Goal: Communication & Community: Ask a question

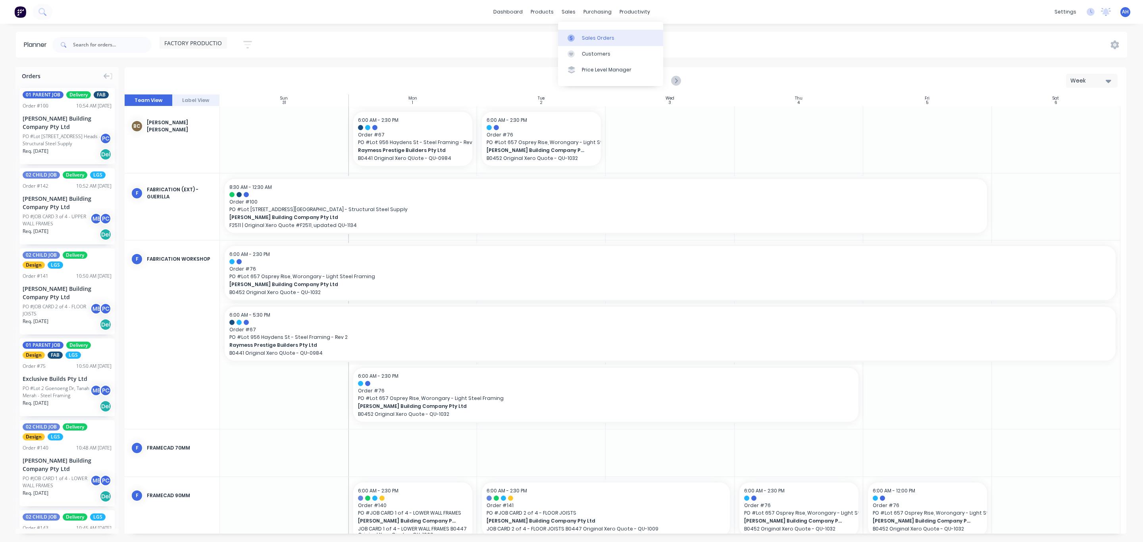
click at [585, 37] on div "Sales Orders" at bounding box center [598, 38] width 33 height 7
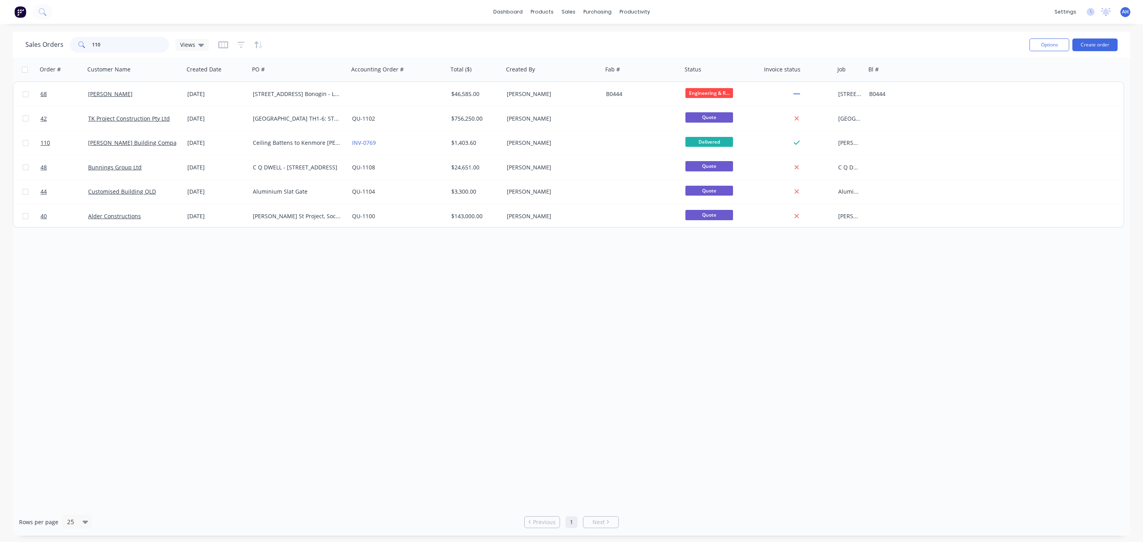
drag, startPoint x: 129, startPoint y: 44, endPoint x: 62, endPoint y: 53, distance: 66.8
click at [62, 53] on div "Sales Orders 110 Views" at bounding box center [524, 44] width 998 height 19
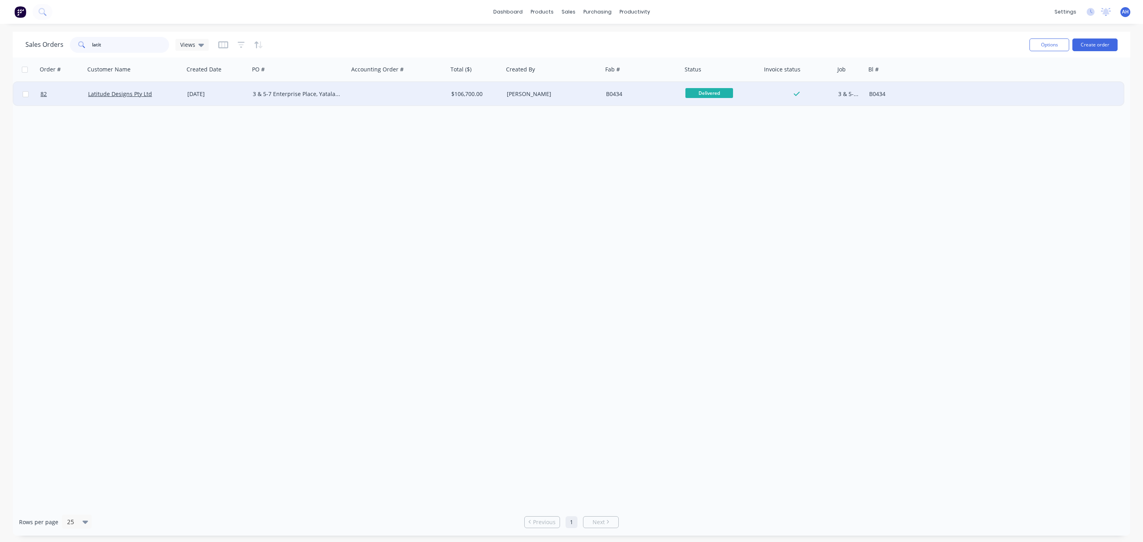
type input "latit"
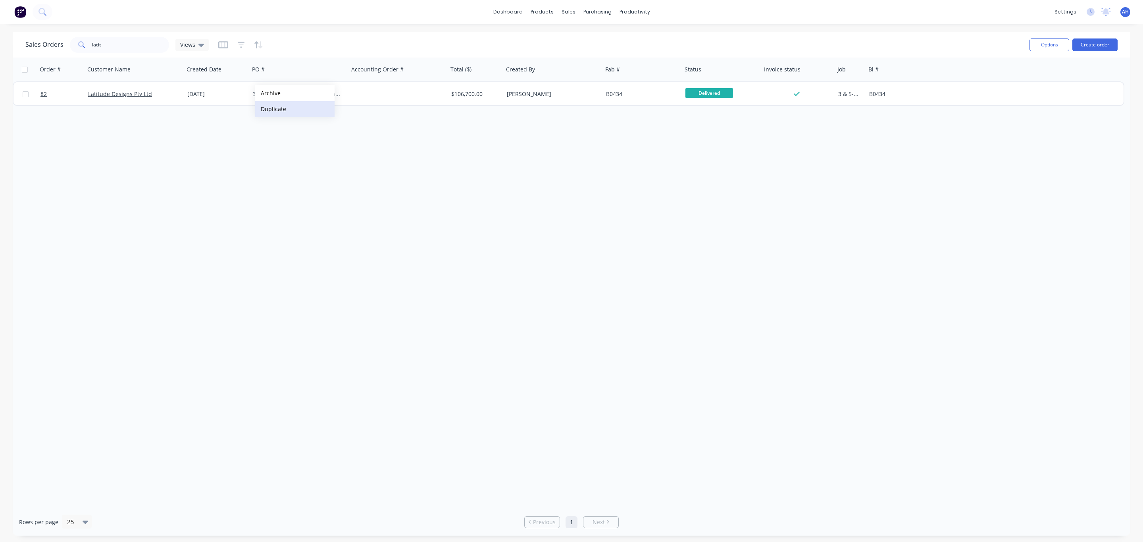
click at [273, 105] on button "Duplicate" at bounding box center [294, 109] width 79 height 16
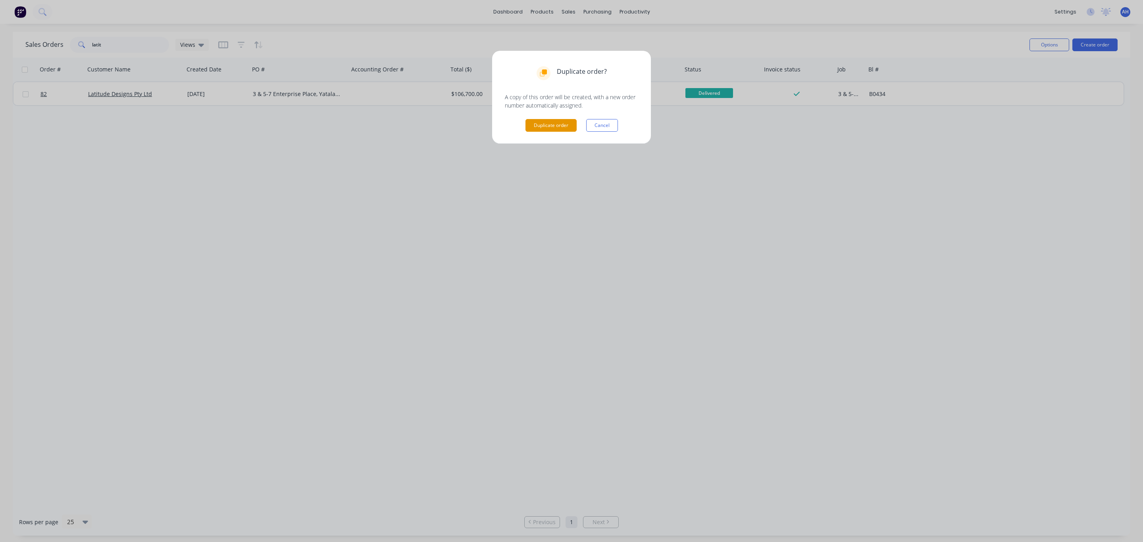
click at [539, 125] on button "Duplicate order" at bounding box center [551, 125] width 51 height 13
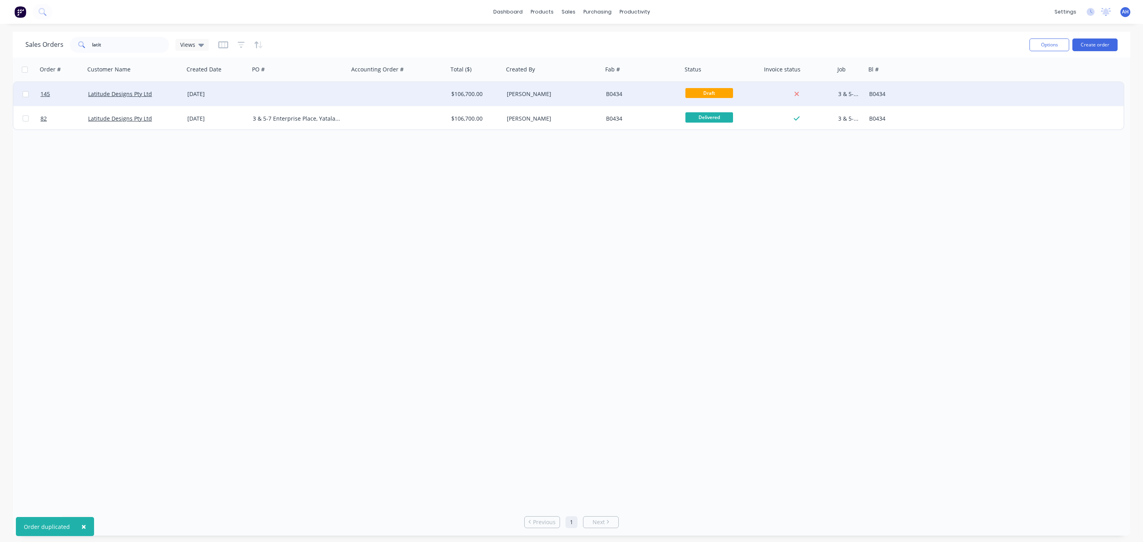
click at [504, 96] on div "[PERSON_NAME]" at bounding box center [553, 94] width 99 height 24
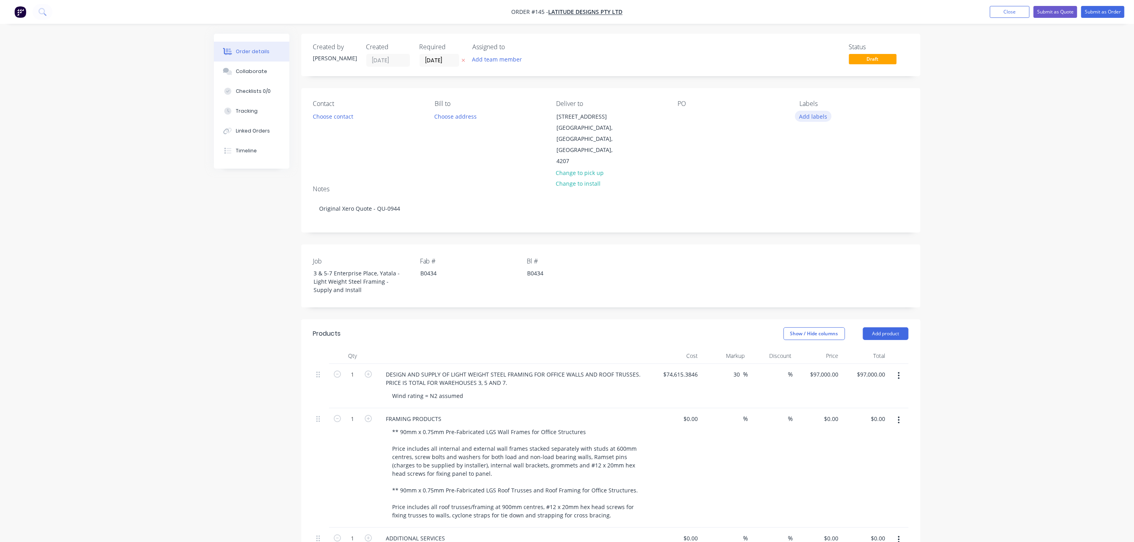
click at [810, 121] on button "Add labels" at bounding box center [813, 116] width 37 height 11
click at [813, 219] on div at bounding box center [814, 219] width 16 height 16
click at [816, 216] on div at bounding box center [814, 216] width 16 height 16
click at [812, 154] on div at bounding box center [814, 152] width 16 height 16
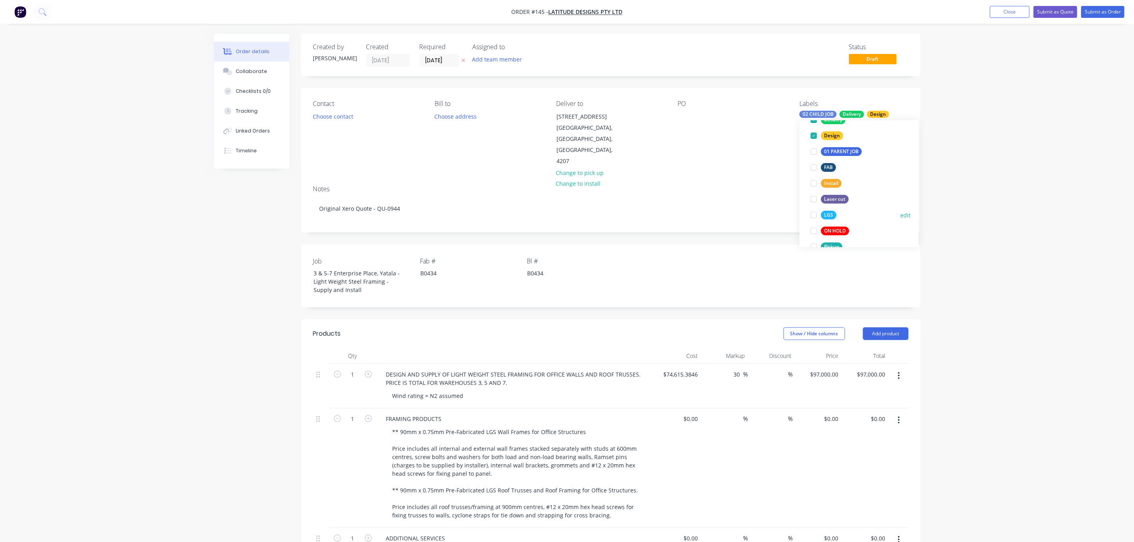
click at [815, 216] on div at bounding box center [814, 215] width 16 height 16
click at [815, 217] on div at bounding box center [814, 216] width 16 height 16
click at [813, 241] on div at bounding box center [814, 242] width 16 height 16
click at [980, 196] on div "Order details Collaborate Checklists 0/0 Tracking Linked Orders Timeline Order …" at bounding box center [567, 421] width 1134 height 842
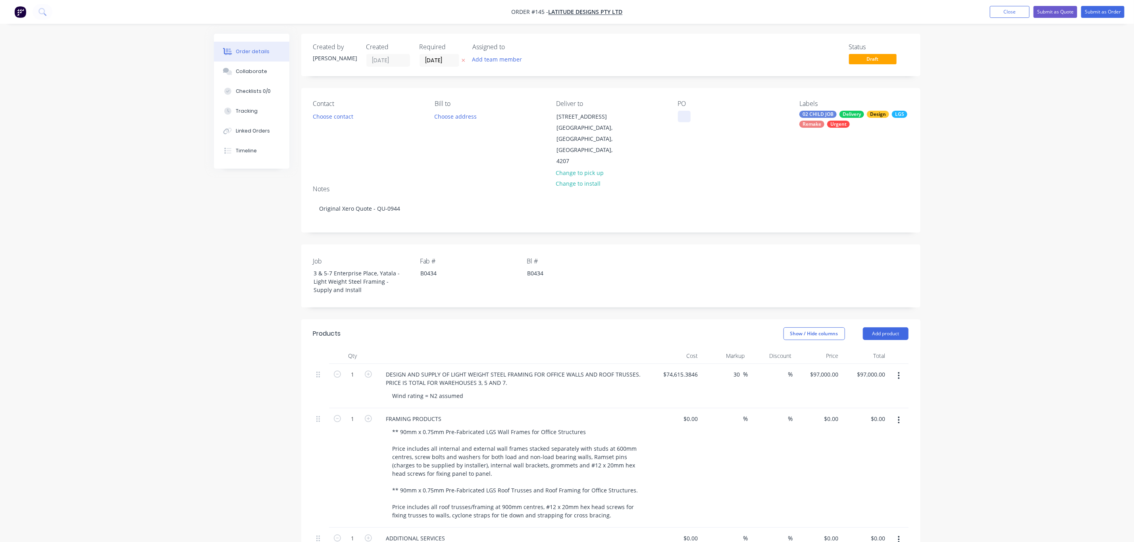
click at [684, 116] on div at bounding box center [684, 117] width 13 height 12
drag, startPoint x: 757, startPoint y: 118, endPoint x: 670, endPoint y: 120, distance: 86.2
click at [670, 120] on div "Contact Choose contact Bill to Choose address Deliver to 5-7 Enterprise Place Y…" at bounding box center [610, 133] width 619 height 91
copy div "REMAKE ADDITIONAL ITEMS"
click at [684, 119] on div "REMAKE ADDITIONAL ITEMS" at bounding box center [721, 117] width 87 height 12
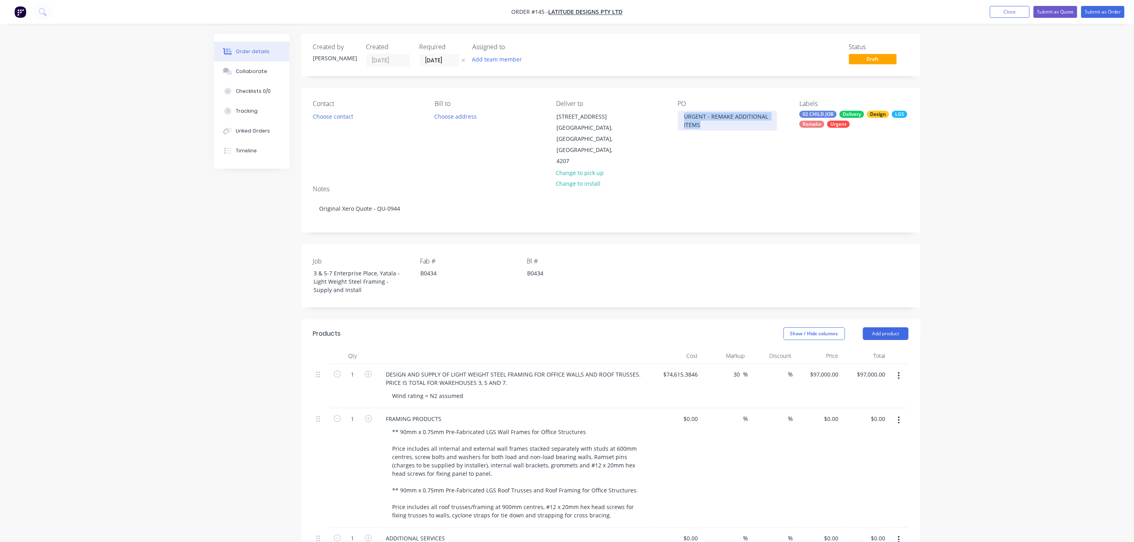
drag, startPoint x: 704, startPoint y: 127, endPoint x: 660, endPoint y: 115, distance: 45.5
click at [660, 115] on div "Contact Choose contact Bill to Choose address Deliver to 5-7 Enterprise Place Y…" at bounding box center [610, 133] width 619 height 91
click at [717, 117] on div "URGENT - REMAKE ADDITIONAL ITEMS" at bounding box center [727, 121] width 99 height 20
click at [753, 117] on div "URGENT - ADDITIONAL ITEMS" at bounding box center [723, 117] width 91 height 12
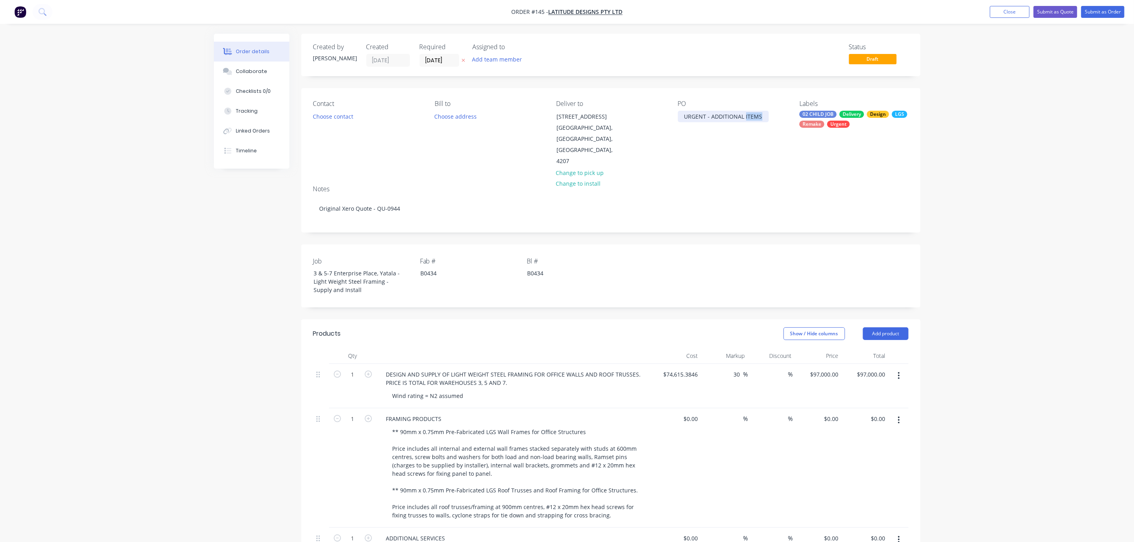
click at [753, 117] on div "URGENT - ADDITIONAL ITEMS" at bounding box center [723, 117] width 91 height 12
drag, startPoint x: 767, startPoint y: 119, endPoint x: 678, endPoint y: 123, distance: 89.4
click at [678, 123] on div "PO URGENT - ADDITIONAL PENELS" at bounding box center [732, 133] width 109 height 67
copy div "URGENT - ADDITIONAL PENELS"
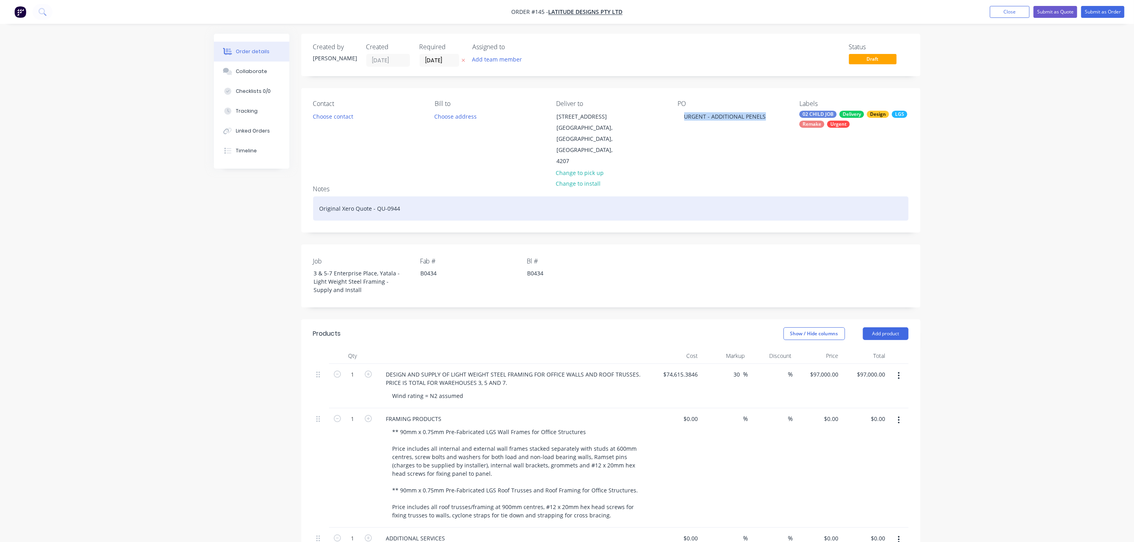
click at [318, 196] on div "Original Xero Quote - QU-0944" at bounding box center [610, 208] width 595 height 24
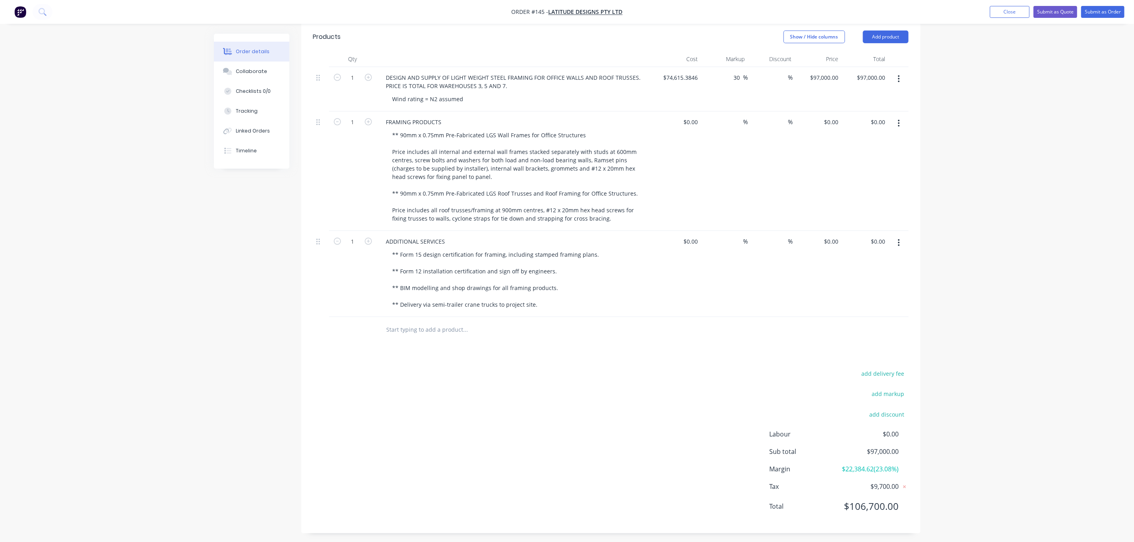
scroll to position [0, 0]
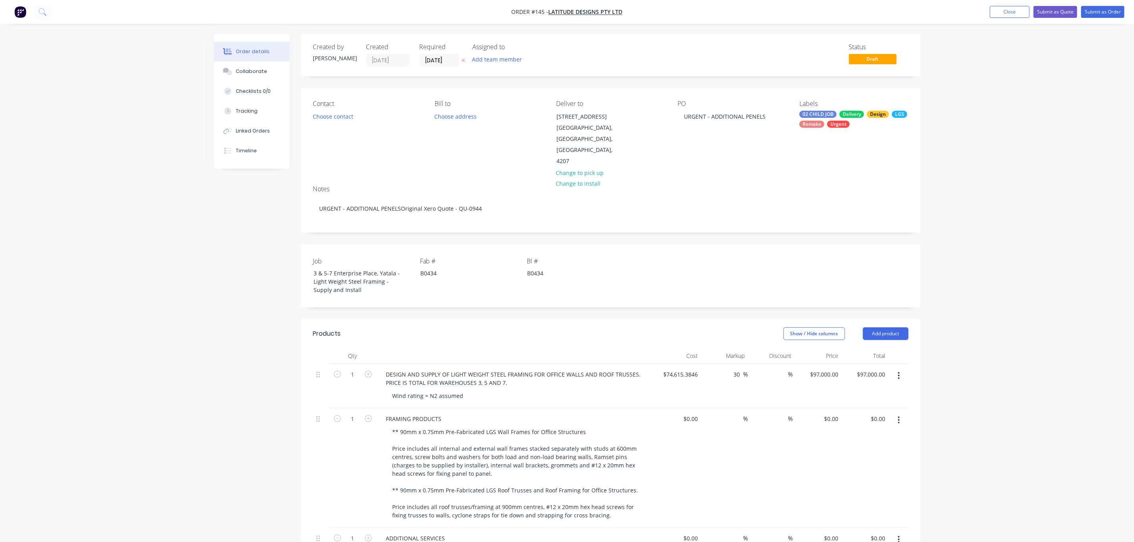
click at [855, 125] on div "02 CHILD JOB Delivery Design LGS Remake Urgent" at bounding box center [853, 119] width 109 height 17
click at [964, 257] on div "Order details Collaborate Checklists 0/0 Tracking Linked Orders Timeline Order …" at bounding box center [567, 421] width 1134 height 842
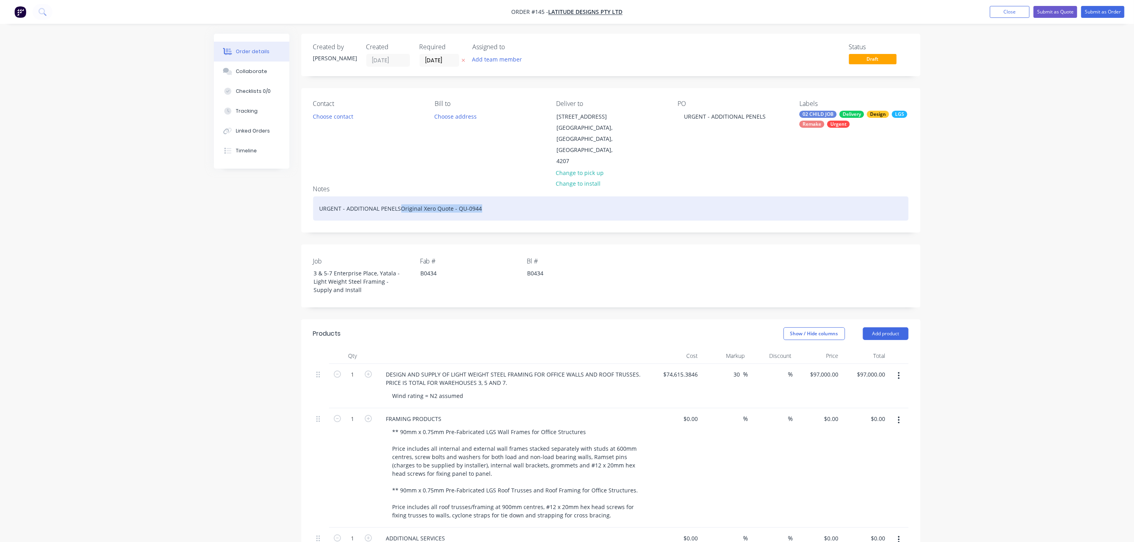
drag, startPoint x: 401, startPoint y: 192, endPoint x: 311, endPoint y: 197, distance: 89.8
click at [311, 197] on div "Notes URGENT - ADDITIONAL PENELS Original Xero Quote - QU-0944" at bounding box center [610, 205] width 619 height 53
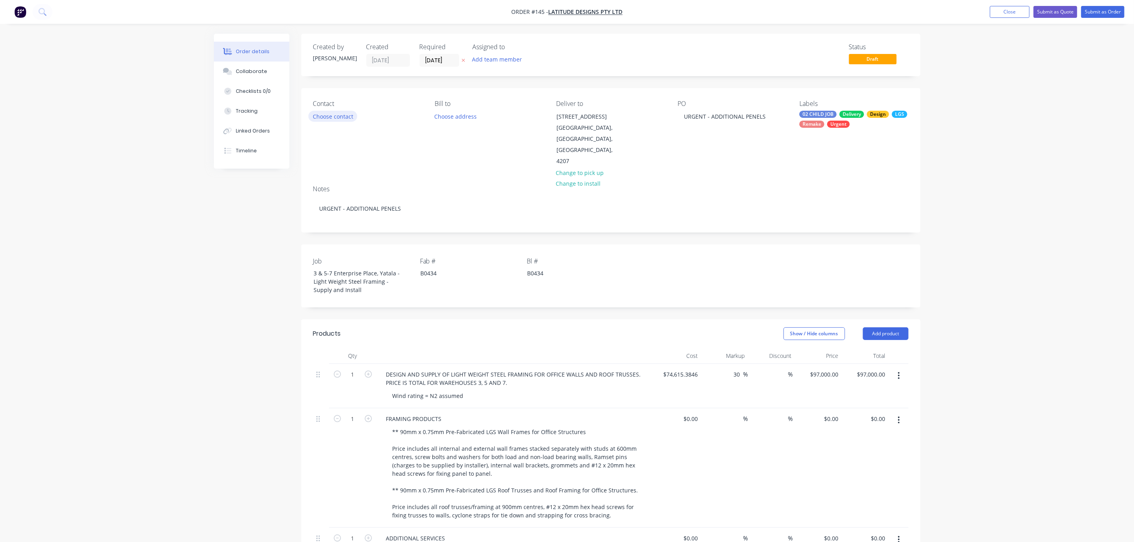
click at [336, 117] on button "Choose contact" at bounding box center [332, 116] width 49 height 11
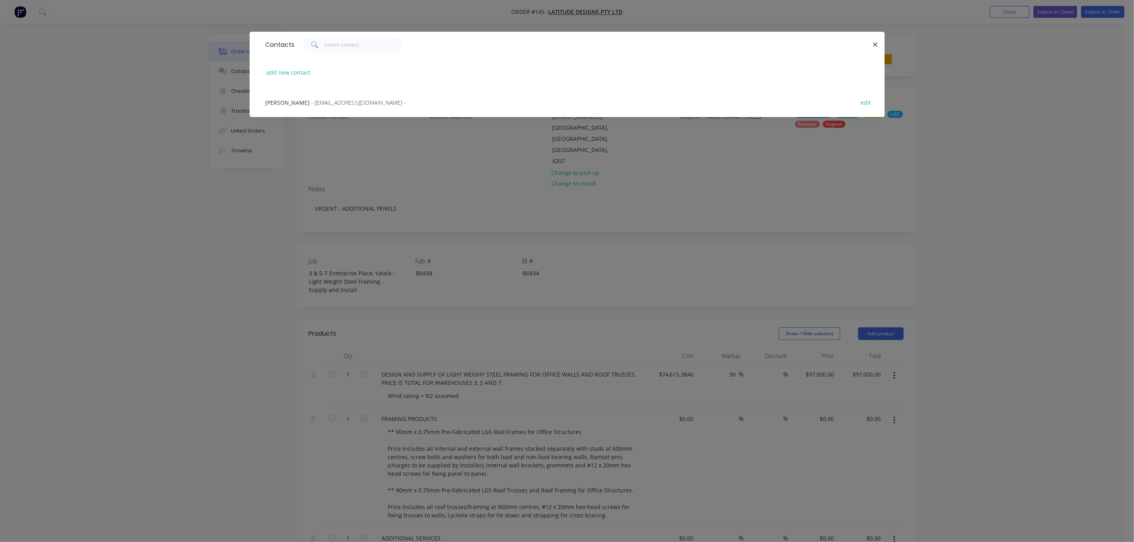
click at [322, 103] on span "- projects@latcon.com.au -" at bounding box center [359, 103] width 94 height 8
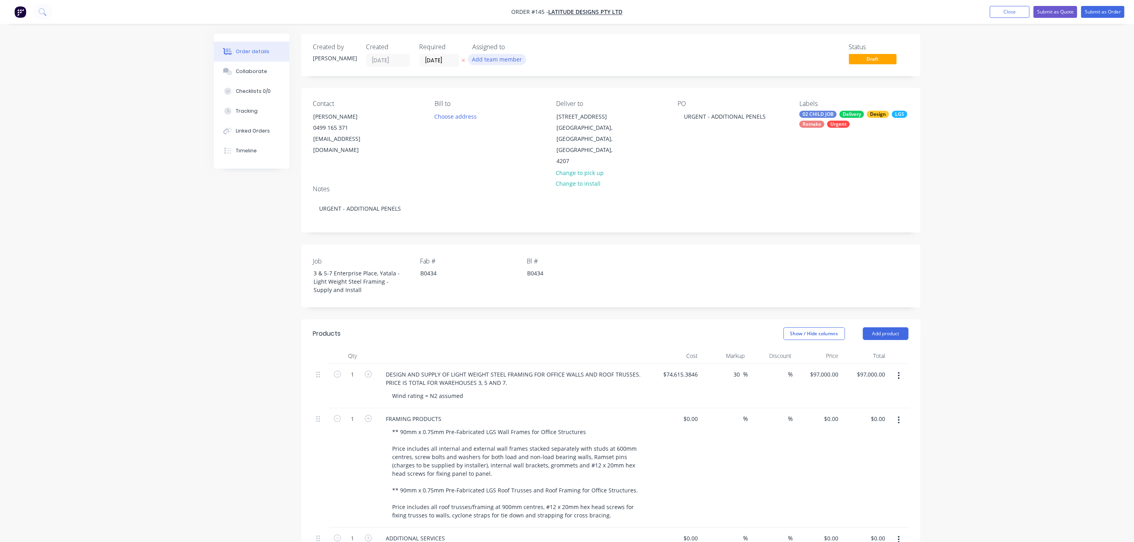
click at [505, 59] on button "Add team member" at bounding box center [497, 59] width 58 height 11
click at [500, 106] on div "Michael Elms" at bounding box center [536, 104] width 79 height 8
drag, startPoint x: 508, startPoint y: 86, endPoint x: 470, endPoint y: 86, distance: 37.3
click at [470, 86] on body "Order #145 - Latitude Designs Pty Ltd Add product Close Submit as Quote Submit …" at bounding box center [567, 421] width 1134 height 842
type input "e"
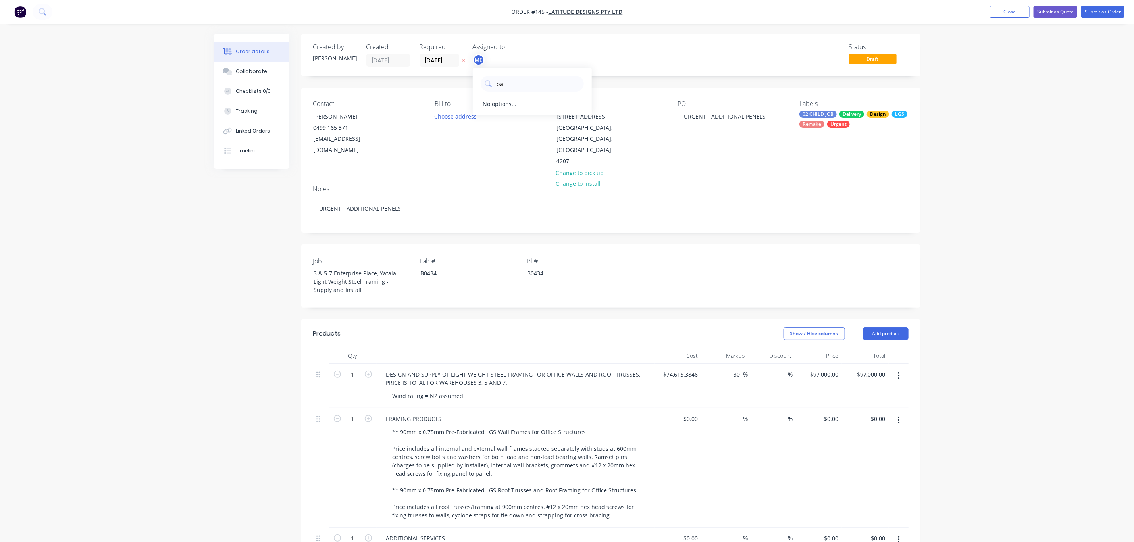
type input "o"
type input "pau"
click at [504, 100] on div "Paul Coureas" at bounding box center [536, 104] width 79 height 8
click at [951, 166] on div "Order details Collaborate Checklists 0/0 Tracking Linked Orders Timeline Order …" at bounding box center [567, 421] width 1134 height 842
click at [422, 268] on div "B0434" at bounding box center [463, 274] width 99 height 12
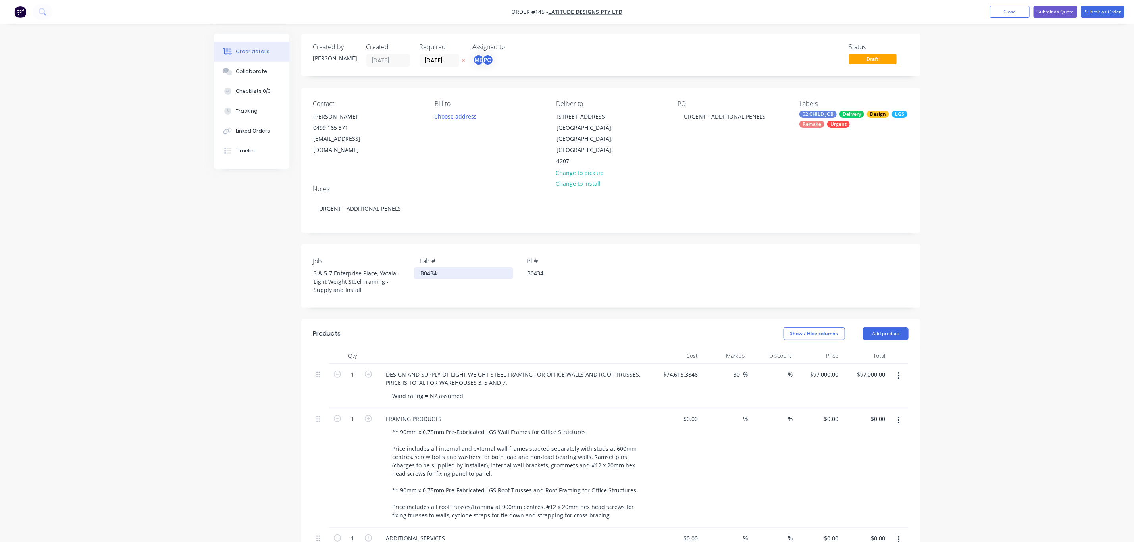
click at [419, 268] on div "B0434" at bounding box center [463, 274] width 99 height 12
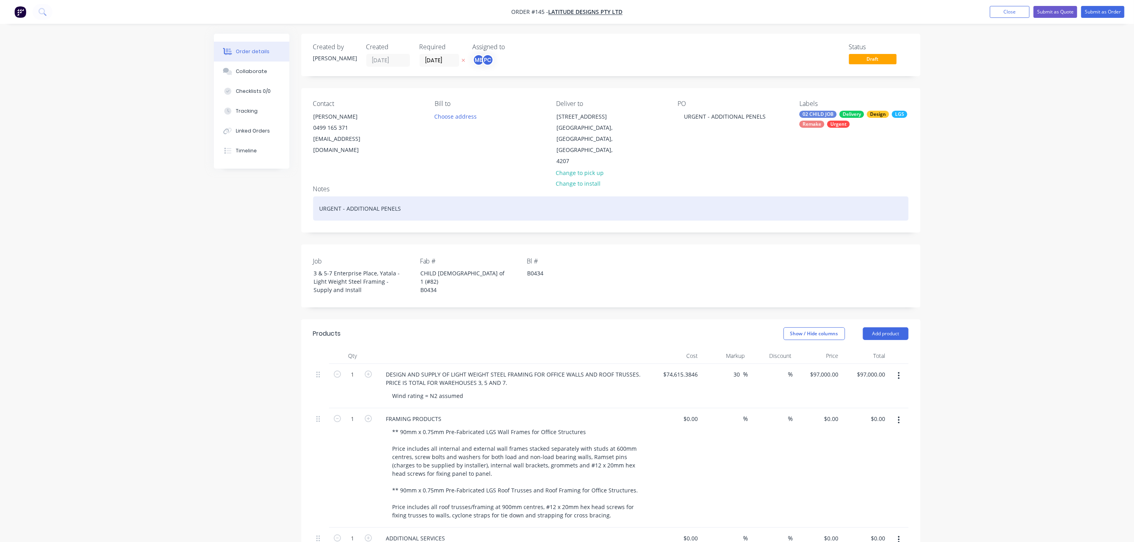
click at [318, 196] on div "URGENT - ADDITIONAL PENELS" at bounding box center [610, 208] width 595 height 24
drag, startPoint x: 469, startPoint y: 189, endPoint x: 315, endPoint y: 187, distance: 154.4
click at [315, 196] on div "JOB CARD 1 of 1 URGENT - ADDITIONAL PENELS" at bounding box center [610, 208] width 595 height 24
copy div "JOB CARD 1 of 1 URGENT - ADDITIONAL PENELS"
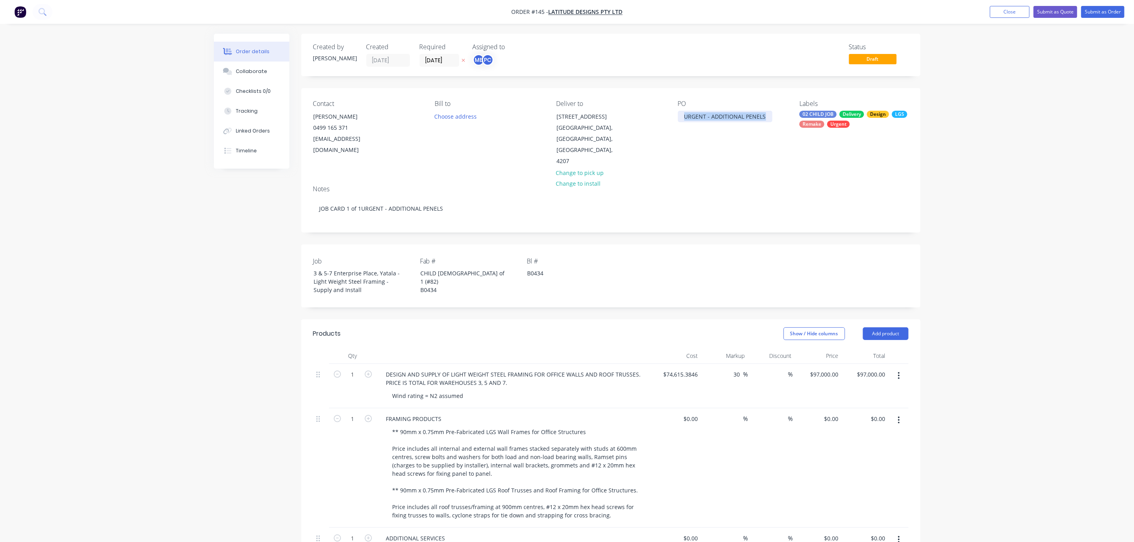
drag, startPoint x: 685, startPoint y: 117, endPoint x: 799, endPoint y: 123, distance: 114.9
click at [799, 123] on div "Contact Craig J 0499 165 371 projects@latcon.com.au Bill to Choose address Deli…" at bounding box center [610, 133] width 619 height 91
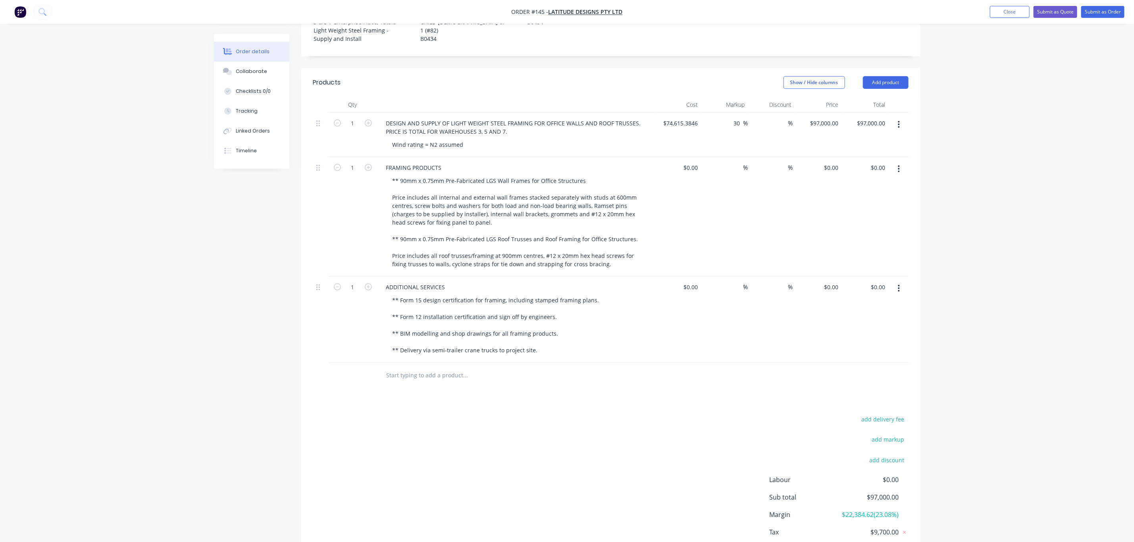
scroll to position [252, 0]
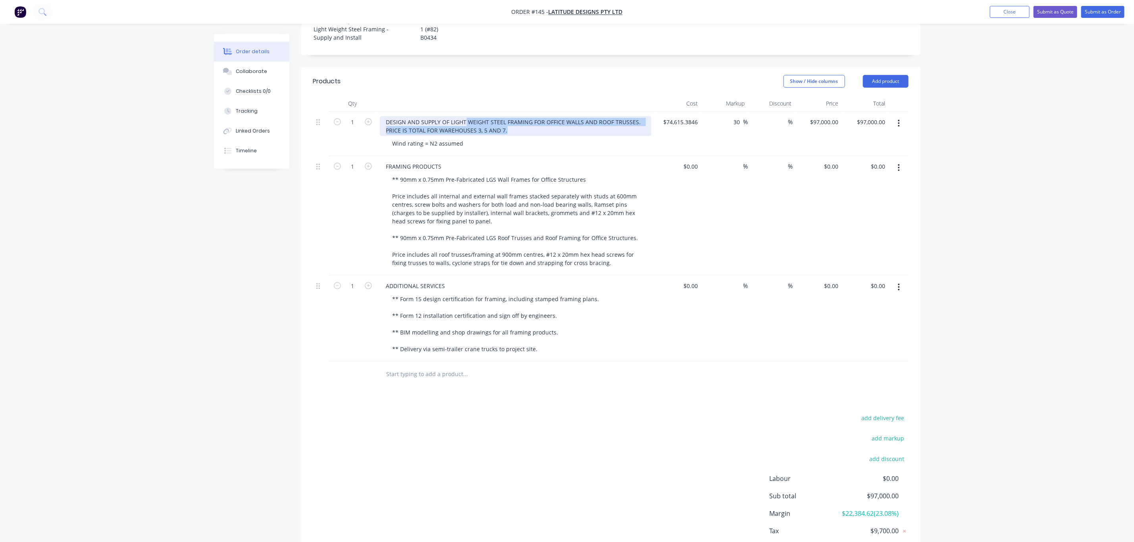
drag, startPoint x: 513, startPoint y: 115, endPoint x: 386, endPoint y: 107, distance: 127.2
click at [386, 116] on div "DESIGN AND SUPPLY OF LIGHT WEIGHT STEEL FRAMING FOR OFFICE WALLS AND ROOF TRUSS…" at bounding box center [516, 126] width 272 height 20
click at [390, 116] on div "DESIGN AND SUPPLY OF LIGHT WEIGHT STEEL FRAMING FOR OFFICE WALLS AND ROOF TRUSS…" at bounding box center [516, 126] width 272 height 20
drag, startPoint x: 386, startPoint y: 109, endPoint x: 572, endPoint y: 127, distance: 186.6
click at [572, 127] on div "DESIGN AND SUPPLY OF LIGHT WEIGHT STEEL FRAMING FOR OFFICE WALLS AND ROOF TRUSS…" at bounding box center [516, 134] width 278 height 44
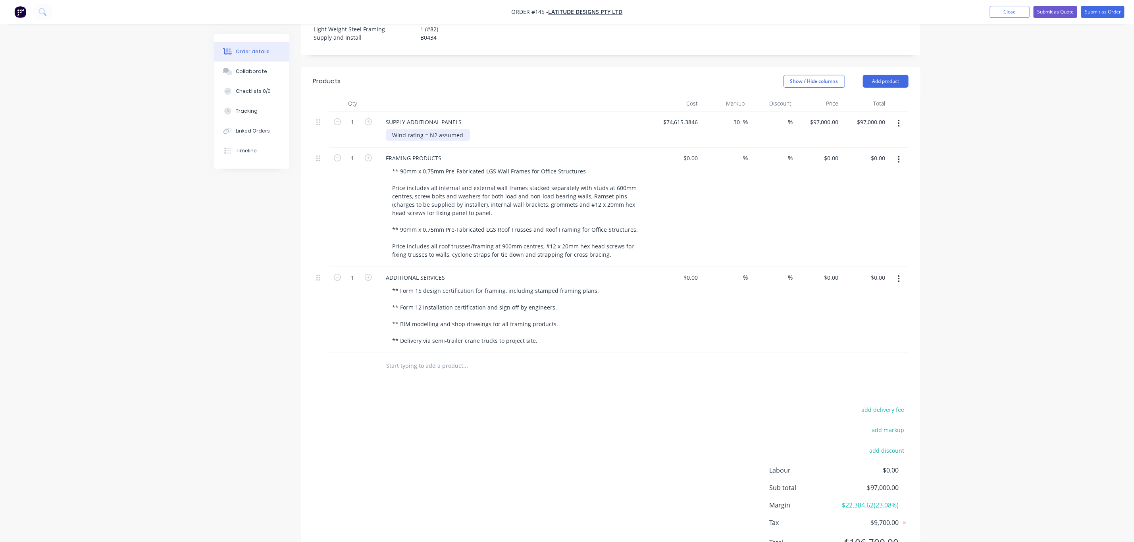
click at [430, 129] on div "Wind rating = N2 assumed" at bounding box center [428, 135] width 84 height 12
type input "74615.3846"
type input "$0.00"
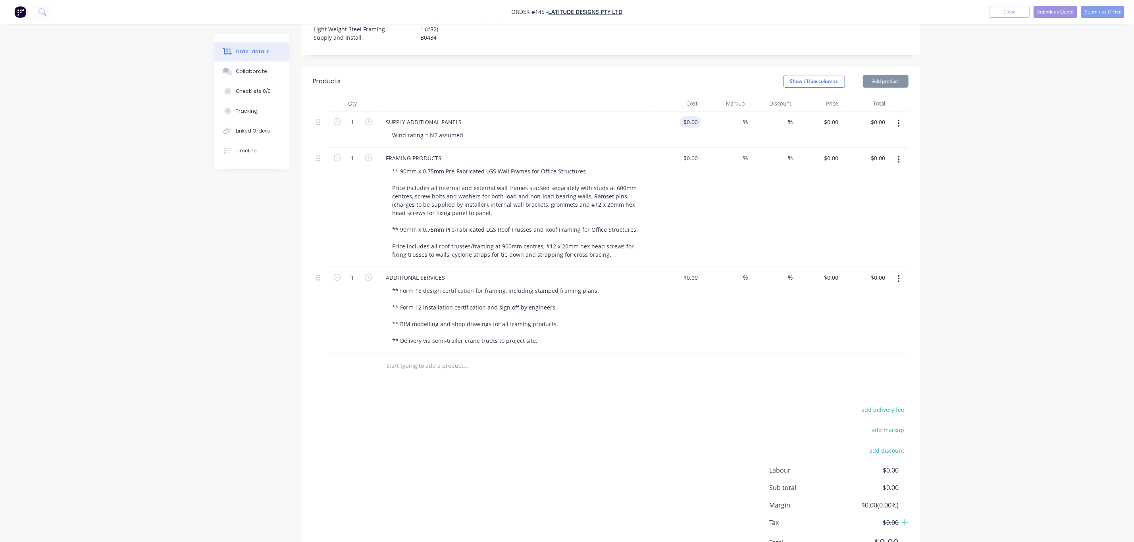
type input "0"
type input "$0.00"
click at [455, 129] on div "Wind rating = N2 assumed" at bounding box center [428, 135] width 84 height 12
drag, startPoint x: 460, startPoint y: 123, endPoint x: 361, endPoint y: 125, distance: 99.3
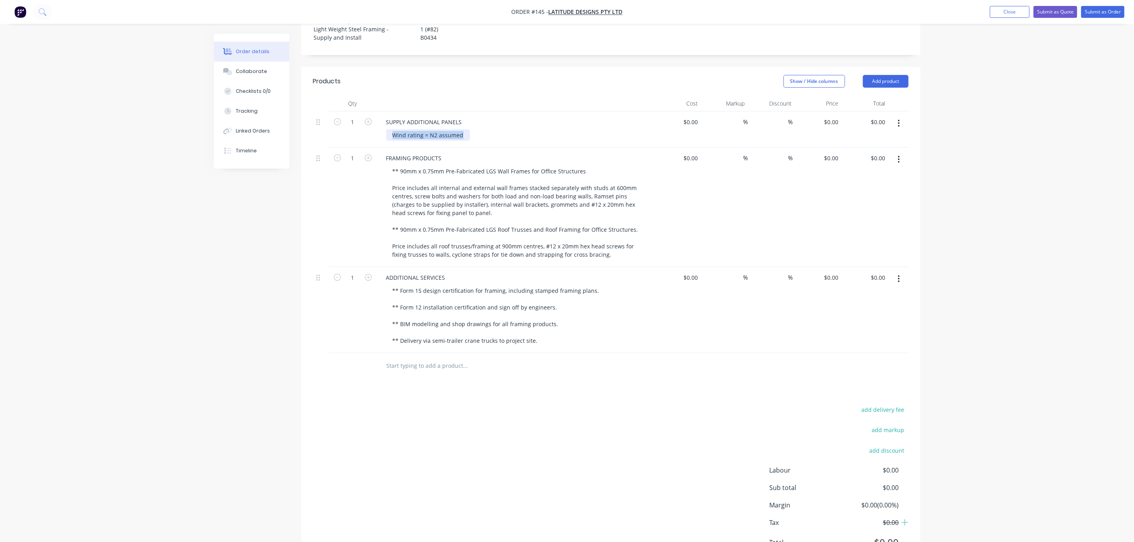
click at [361, 125] on div "1 SUPPLY ADDITIONAL PANELS Wind rating = N2 assumed $0.00 $0.00 % % $0.00 $0.00…" at bounding box center [610, 130] width 595 height 36
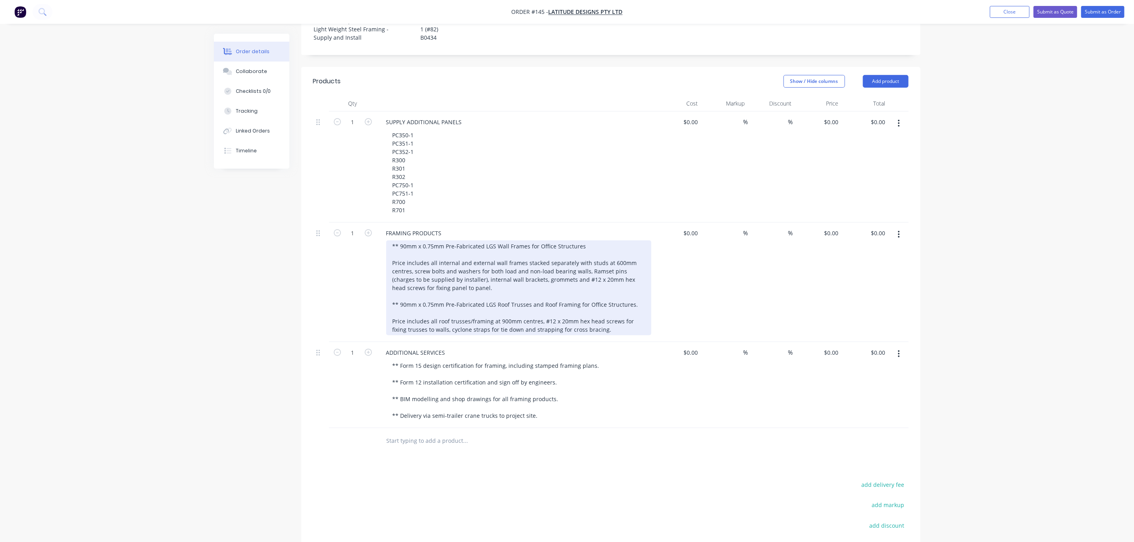
click at [443, 241] on div "** 90mm x 0.75mm Pre-Fabricated LGS Wall Frames for Office Structures Price inc…" at bounding box center [518, 288] width 265 height 95
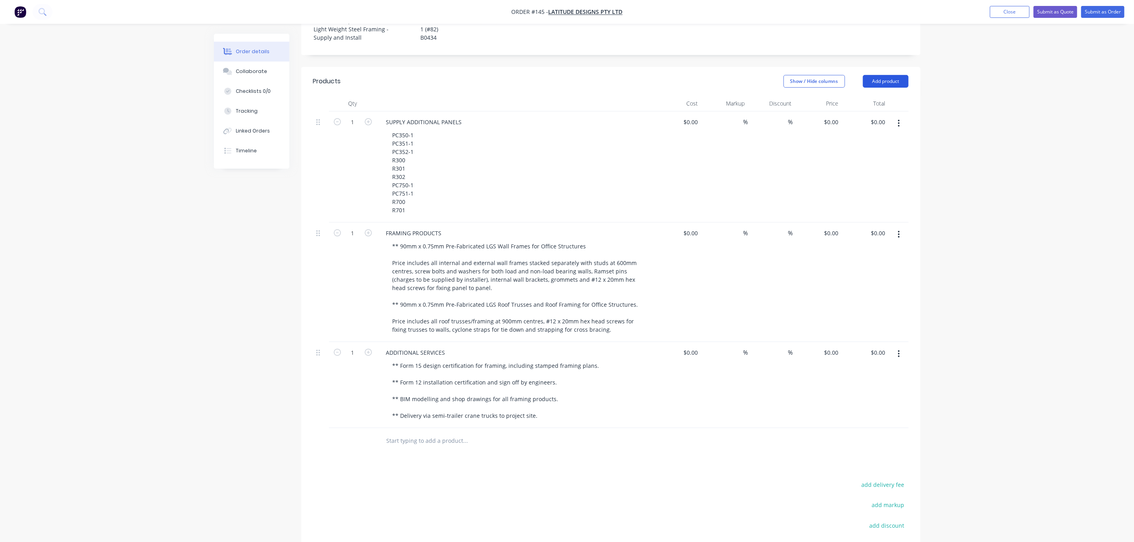
click at [874, 75] on button "Add product" at bounding box center [886, 81] width 46 height 13
click at [857, 191] on div "Notes (Internal)" at bounding box center [870, 197] width 61 height 12
click at [879, 75] on button "Add product" at bounding box center [886, 81] width 46 height 13
click at [851, 191] on div "Notes (Internal)" at bounding box center [870, 197] width 61 height 12
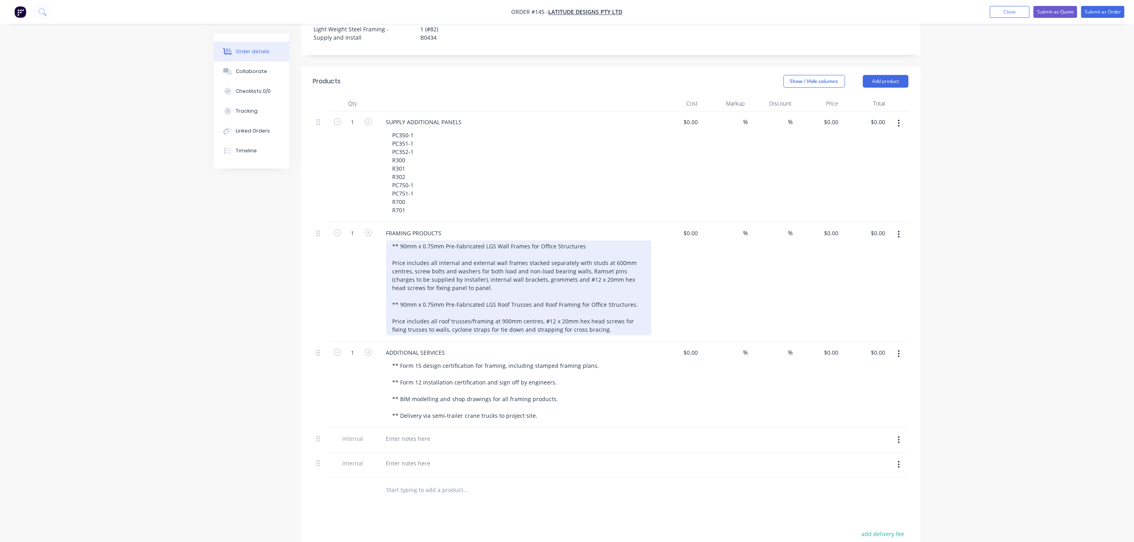
click at [501, 259] on div "** 90mm x 0.75mm Pre-Fabricated LGS Wall Frames for Office Structures Price inc…" at bounding box center [518, 288] width 265 height 95
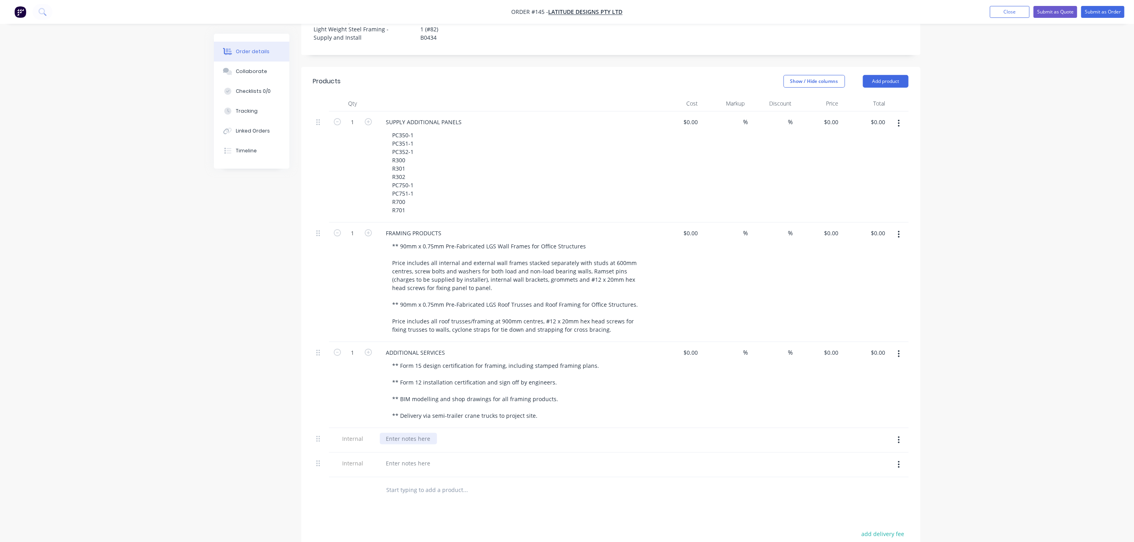
click at [400, 433] on div at bounding box center [408, 439] width 57 height 12
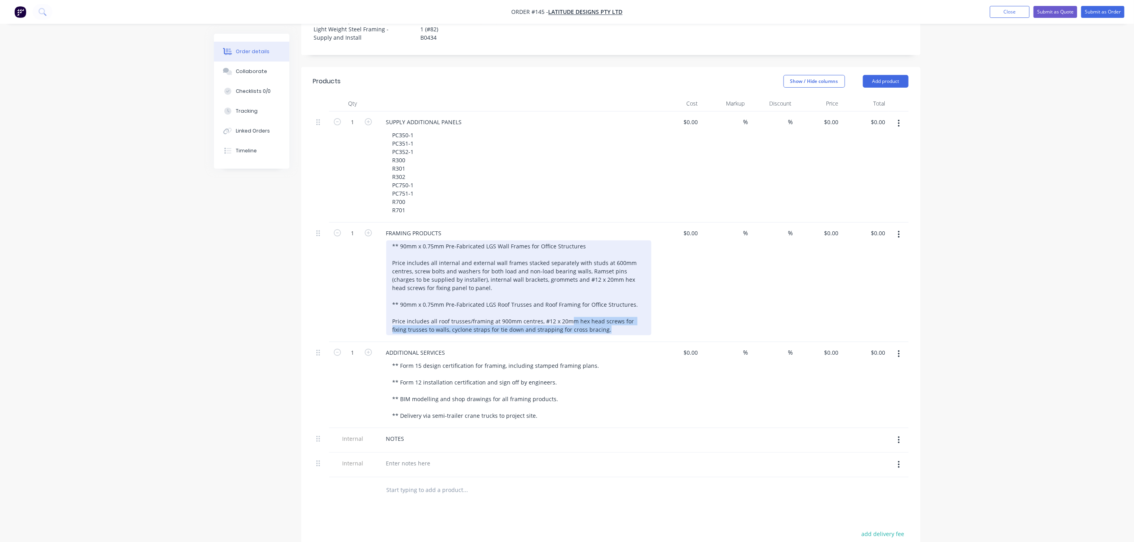
drag, startPoint x: 595, startPoint y: 322, endPoint x: 570, endPoint y: 311, distance: 27.4
click at [570, 311] on div "** 90mm x 0.75mm Pre-Fabricated LGS Wall Frames for Office Structures Price inc…" at bounding box center [518, 288] width 265 height 95
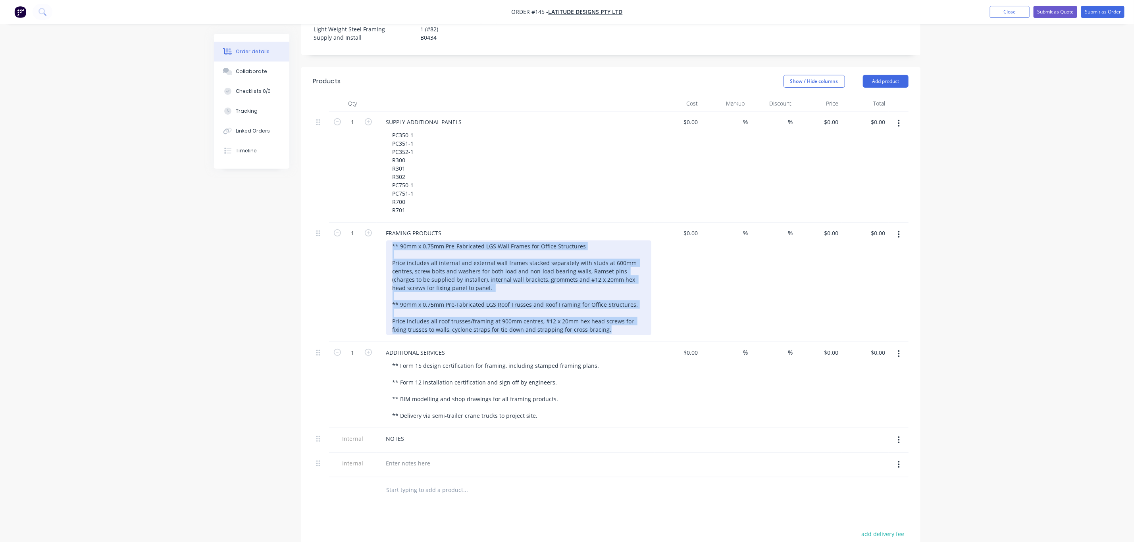
drag, startPoint x: 589, startPoint y: 321, endPoint x: 379, endPoint y: 231, distance: 228.7
click at [379, 231] on div "FRAMING PRODUCTS ** 90mm x 0.75mm Pre-Fabricated LGS Wall Frames for Office Str…" at bounding box center [516, 282] width 278 height 119
copy div "** 90mm x 0.75mm Pre-Fabricated LGS Wall Frames for Office Structures Price inc…"
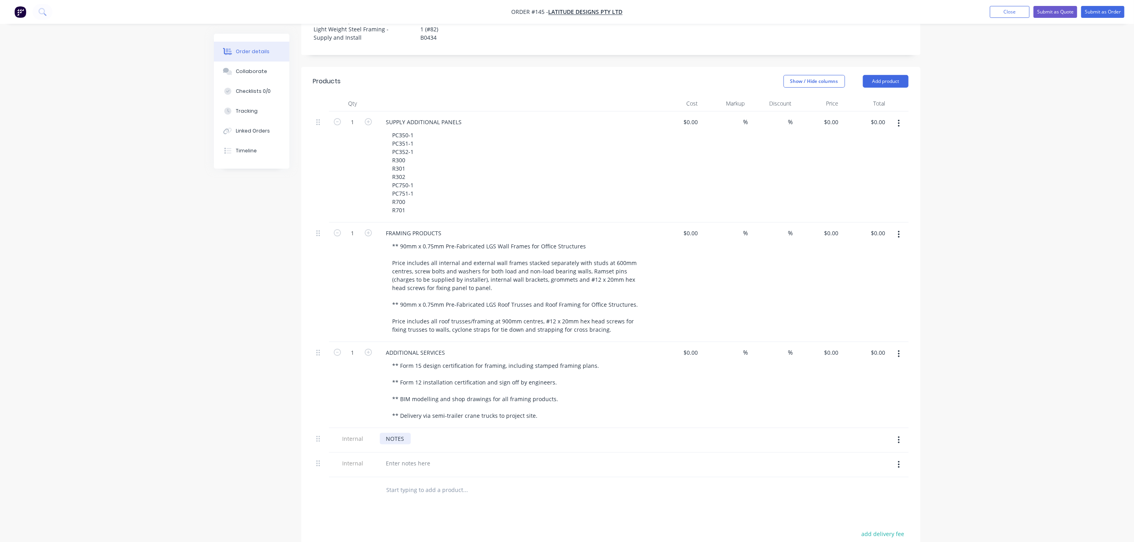
click at [405, 433] on div "NOTES" at bounding box center [395, 439] width 31 height 12
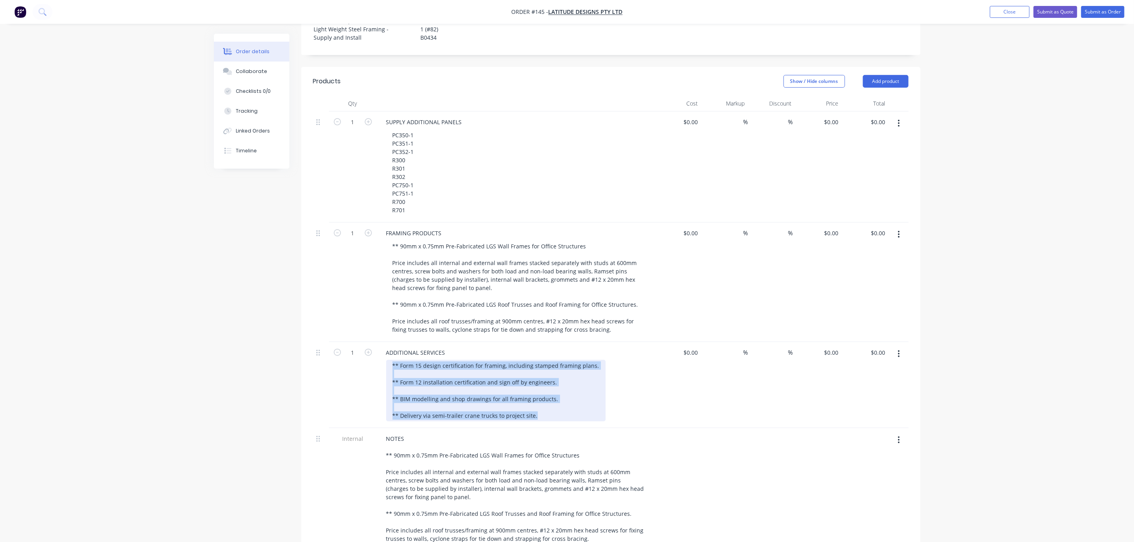
drag, startPoint x: 549, startPoint y: 404, endPoint x: 385, endPoint y: 346, distance: 173.9
click at [385, 346] on div "ADDITIONAL SERVICES ** Form 15 design certification for framing, including stam…" at bounding box center [516, 385] width 278 height 86
copy div "** Form 15 design certification for framing, including stamped framing plans. *…"
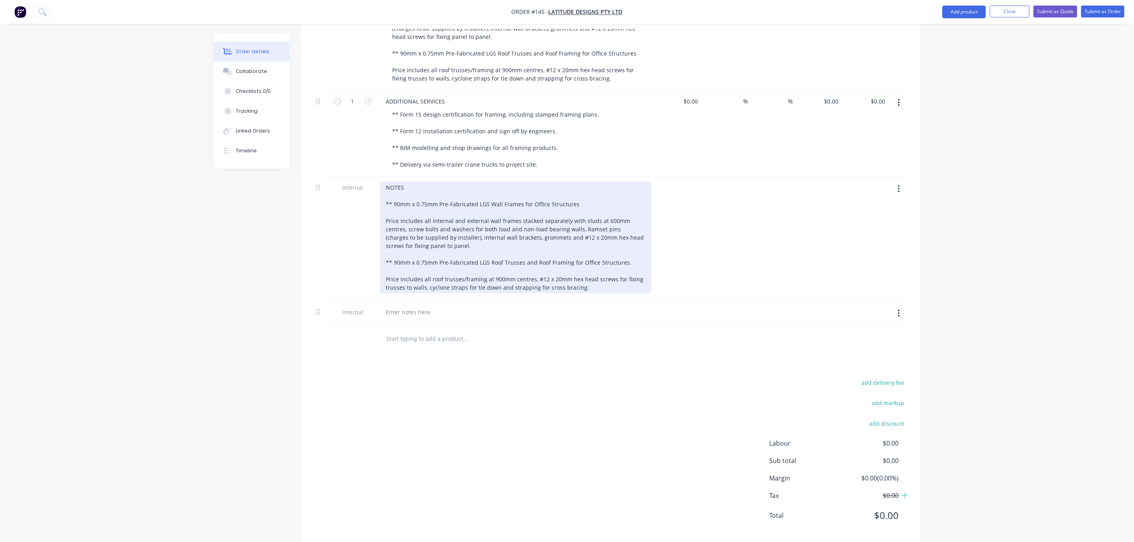
click at [585, 276] on div "NOTES ** 90mm x 0.75mm Pre-Fabricated LGS Wall Frames for Office Structures Pri…" at bounding box center [516, 238] width 272 height 112
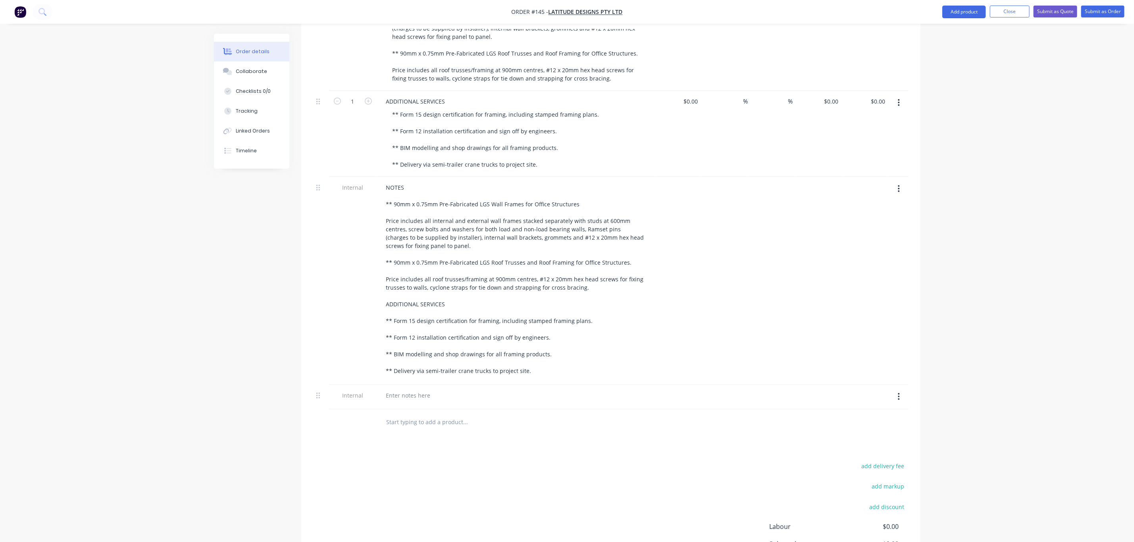
click at [901, 390] on button "button" at bounding box center [899, 397] width 19 height 14
click at [863, 428] on div "Delete" at bounding box center [870, 434] width 61 height 12
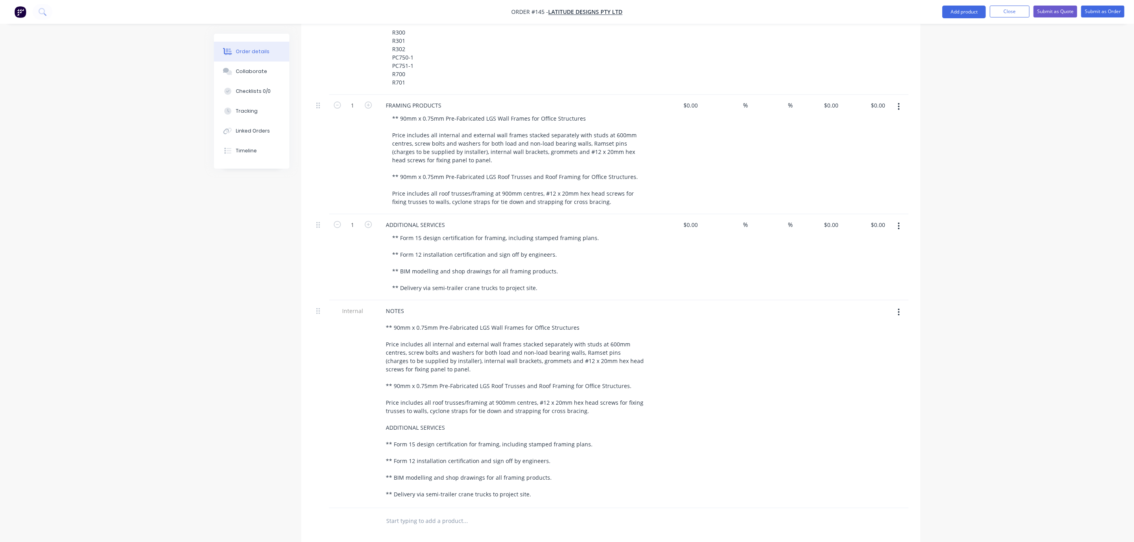
scroll to position [379, 0]
click at [898, 223] on icon "button" at bounding box center [899, 227] width 2 height 9
click at [881, 291] on div "Delete" at bounding box center [870, 297] width 61 height 12
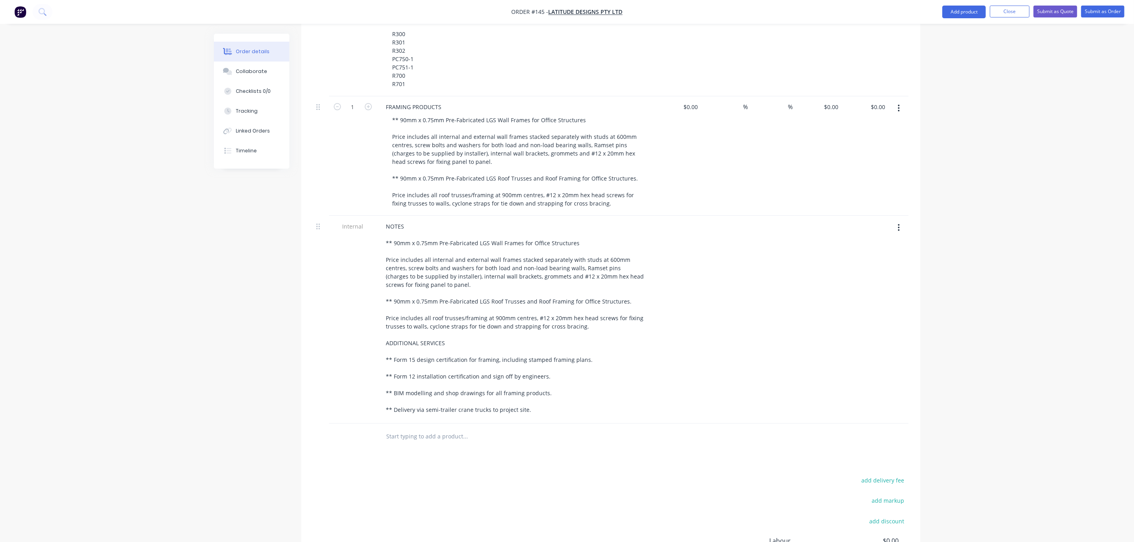
click at [899, 104] on icon "button" at bounding box center [899, 108] width 2 height 9
click at [880, 171] on div "Delete" at bounding box center [870, 177] width 61 height 12
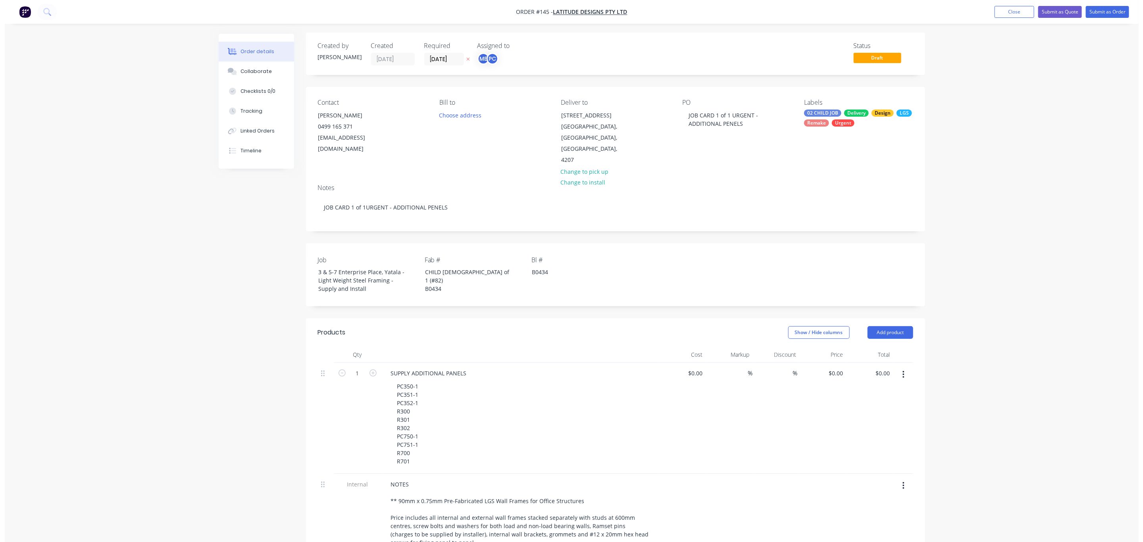
scroll to position [0, 0]
click at [448, 61] on input "28/08/25" at bounding box center [439, 60] width 39 height 12
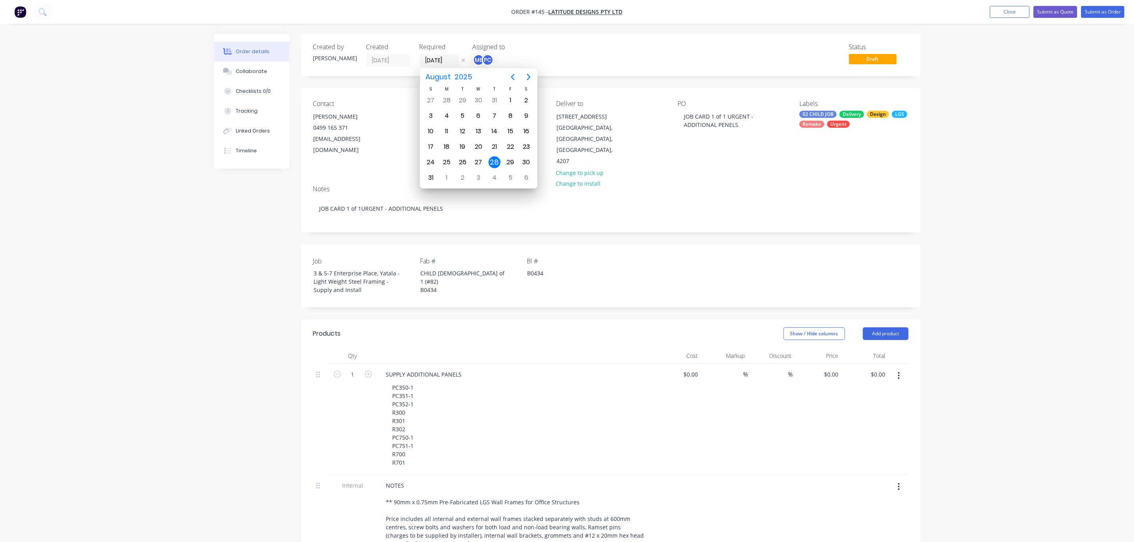
click at [1004, 239] on div "Order details Collaborate Checklists 0/0 Tracking Linked Orders Timeline Order …" at bounding box center [567, 455] width 1134 height 911
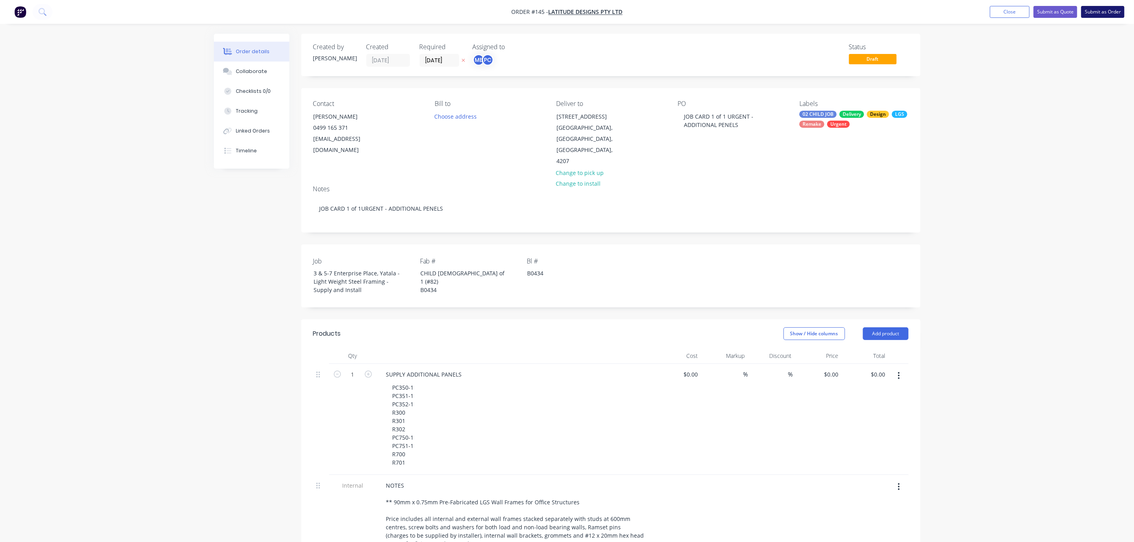
click at [1104, 13] on button "Submit as Order" at bounding box center [1102, 12] width 43 height 12
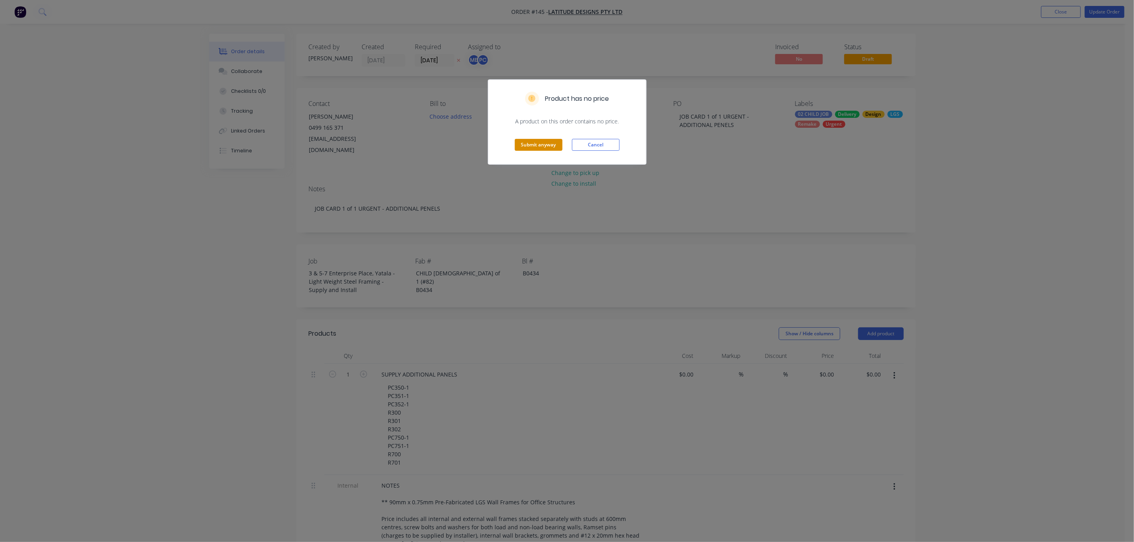
click at [545, 144] on button "Submit anyway" at bounding box center [539, 145] width 48 height 12
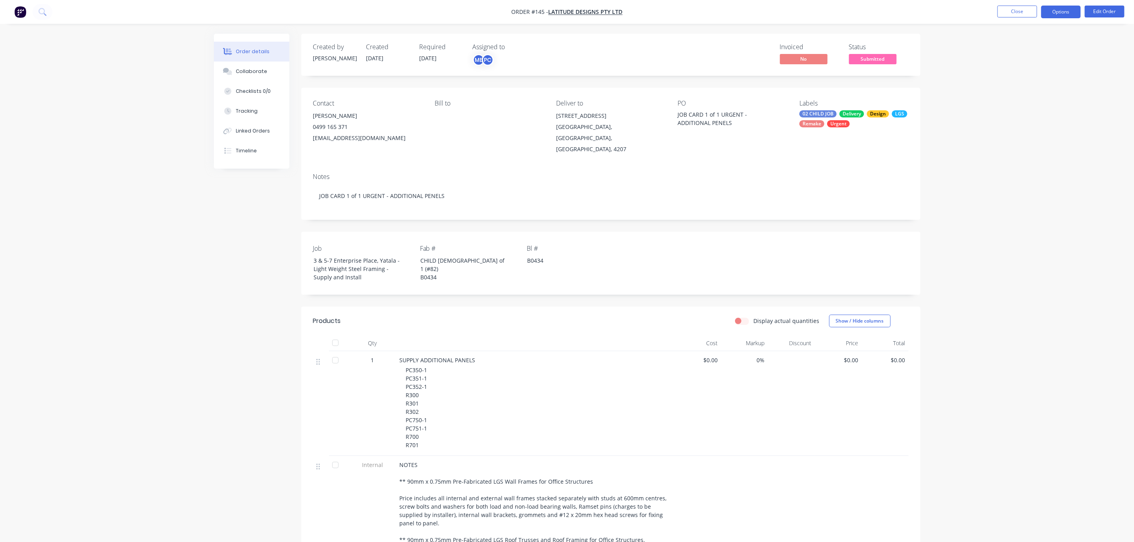
click at [1055, 10] on button "Options" at bounding box center [1061, 12] width 40 height 13
click at [1020, 80] on div "Order Confirmation" at bounding box center [1037, 80] width 73 height 12
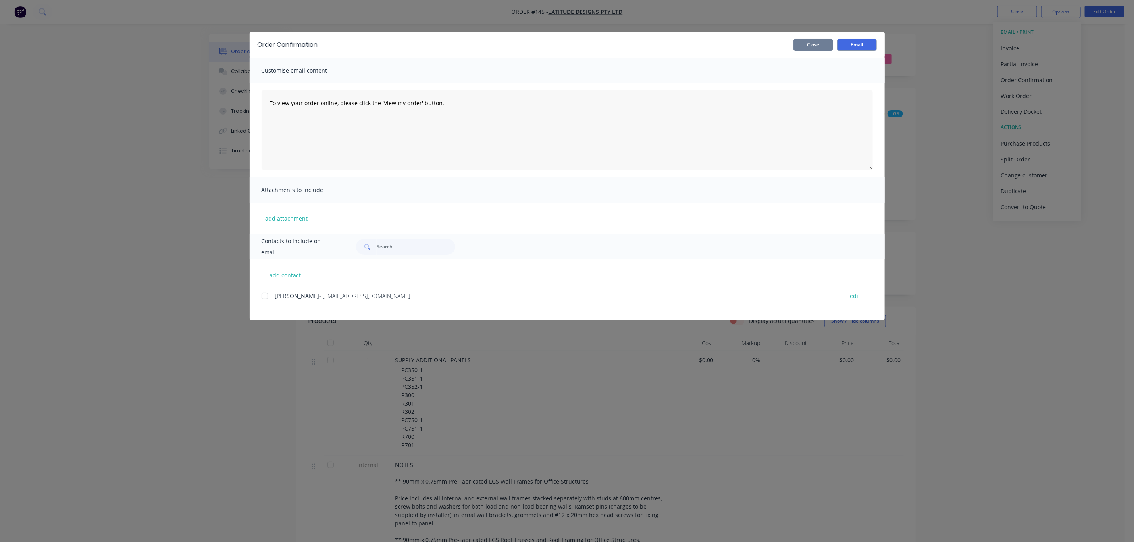
click at [811, 45] on button "Close" at bounding box center [813, 45] width 40 height 12
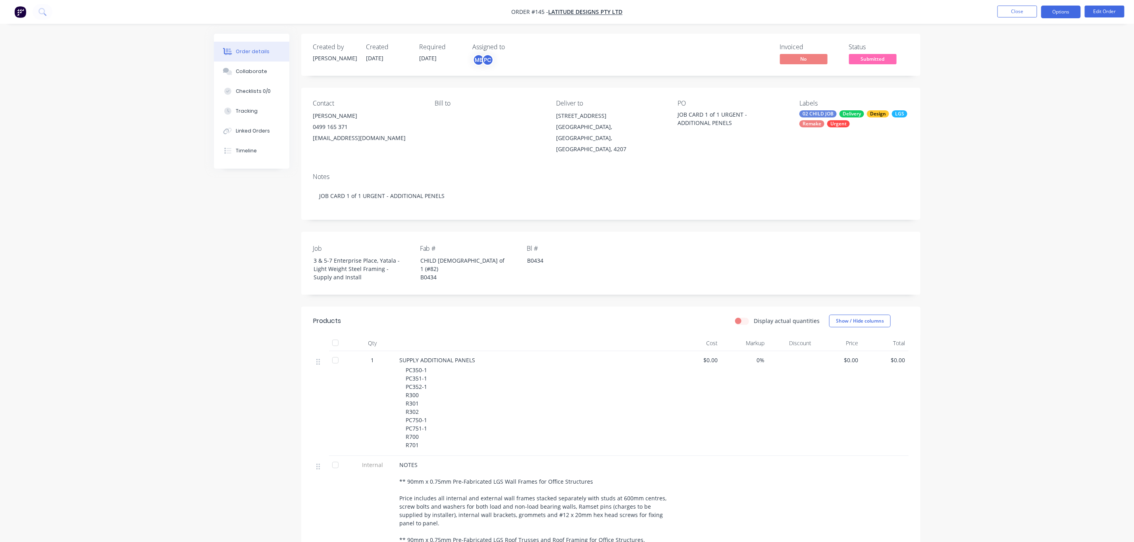
click at [1056, 13] on button "Options" at bounding box center [1061, 12] width 40 height 13
click at [1017, 95] on div "Work Order" at bounding box center [1037, 96] width 73 height 12
click at [1017, 64] on div "With pricing" at bounding box center [1037, 64] width 73 height 12
click at [589, 15] on span "Latitude Designs Pty Ltd" at bounding box center [586, 12] width 74 height 8
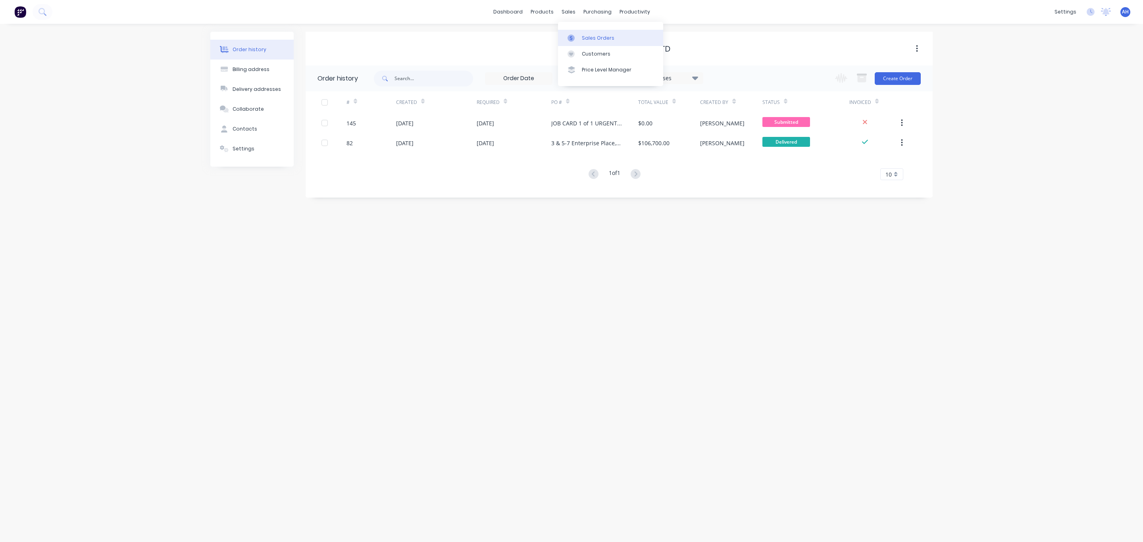
click at [601, 37] on div "Sales Orders" at bounding box center [598, 38] width 33 height 7
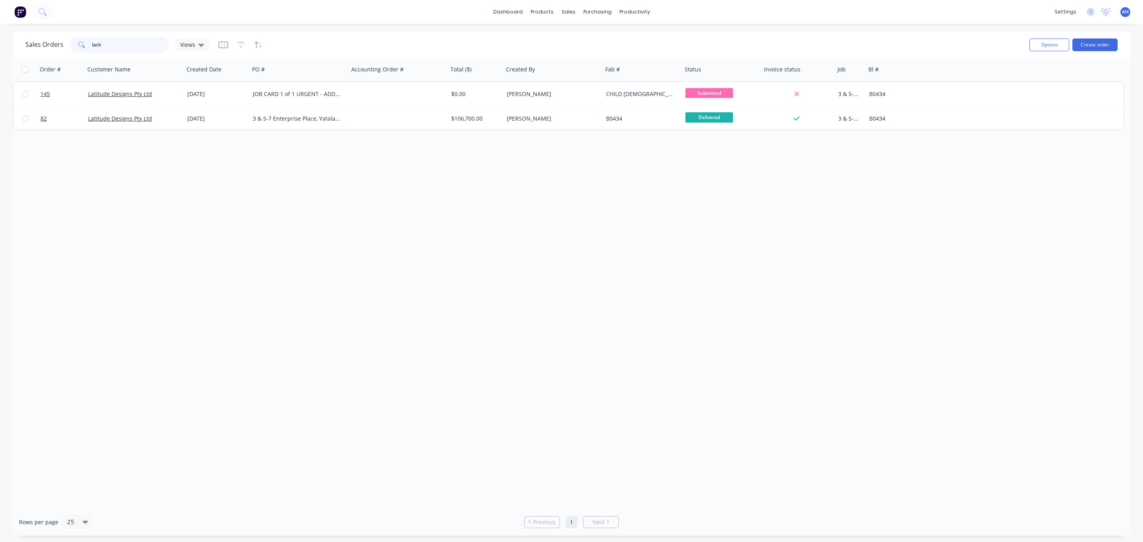
drag, startPoint x: 132, startPoint y: 41, endPoint x: 64, endPoint y: 31, distance: 69.4
click at [64, 31] on div "dashboard products sales purchasing productivity dashboard products Product Cat…" at bounding box center [571, 271] width 1143 height 542
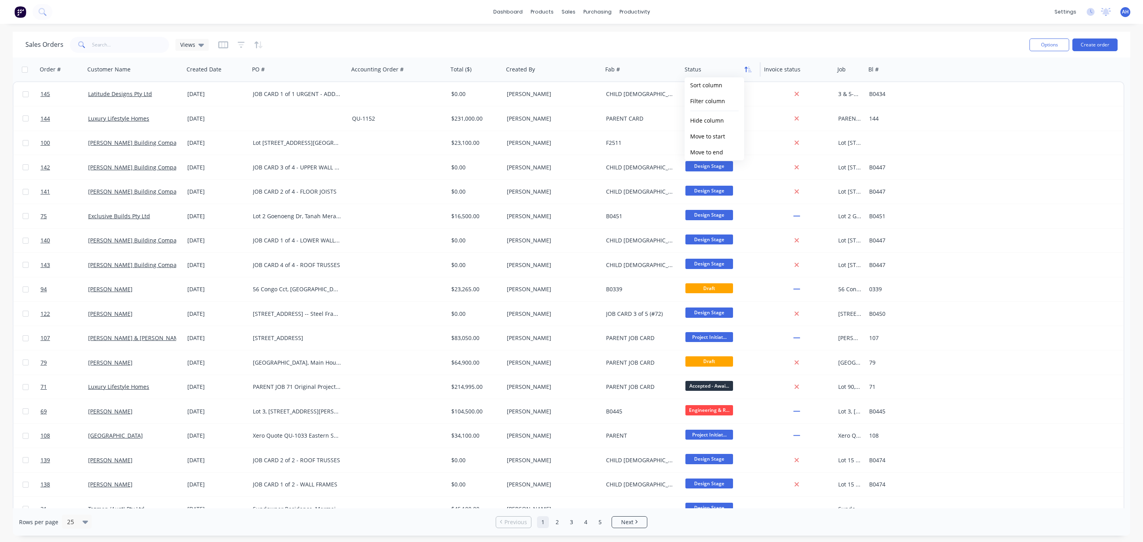
click at [747, 68] on icon "button" at bounding box center [748, 69] width 7 height 6
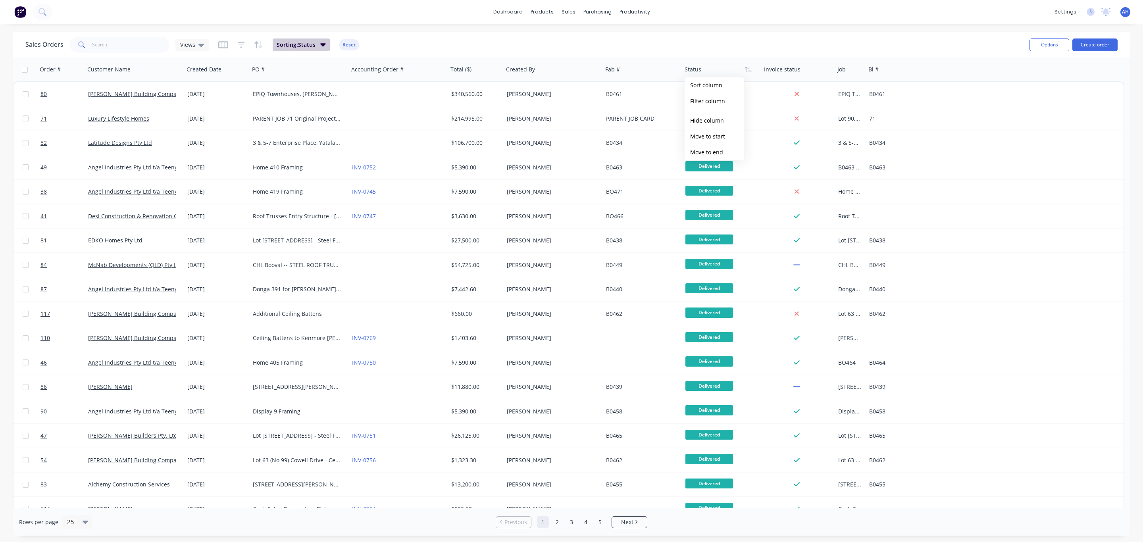
click at [314, 43] on span "Sorting: Status" at bounding box center [296, 45] width 39 height 8
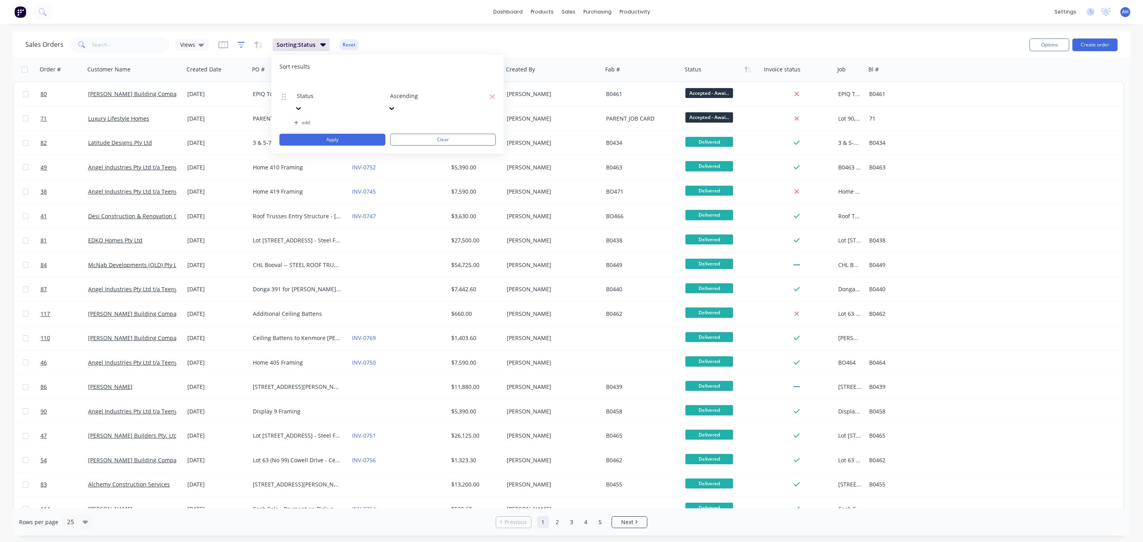
click at [242, 42] on icon "button" at bounding box center [241, 45] width 7 height 6
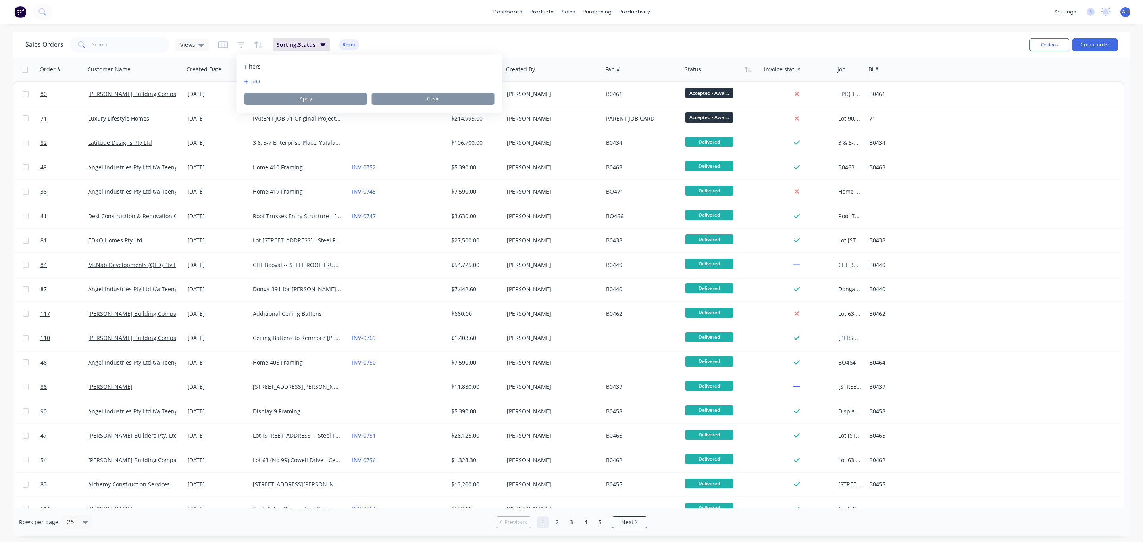
drag, startPoint x: 325, startPoint y: 98, endPoint x: 250, endPoint y: 83, distance: 76.1
click at [250, 83] on button "add" at bounding box center [255, 82] width 20 height 6
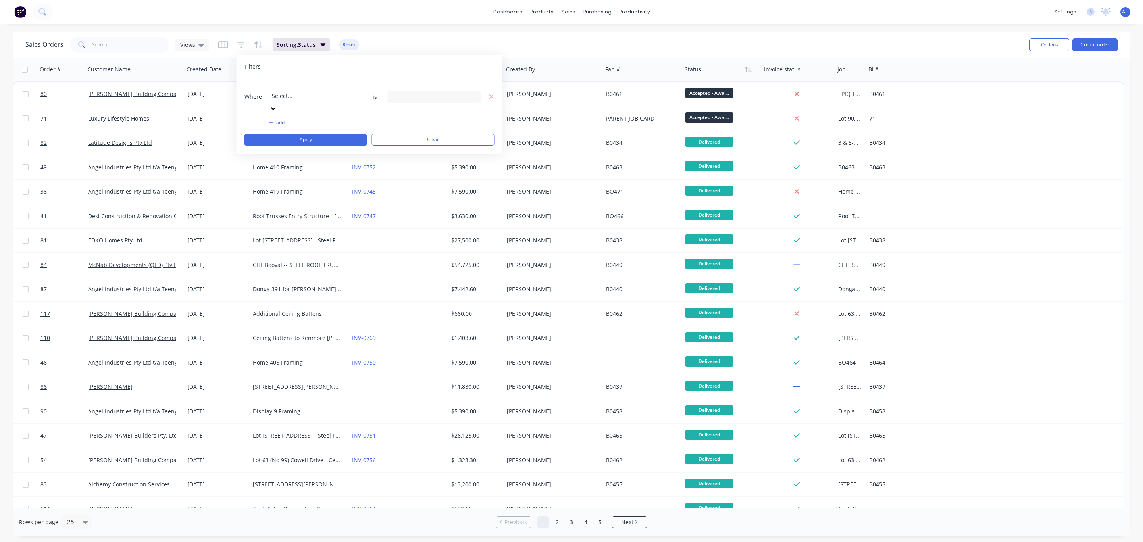
scroll to position [236, 0]
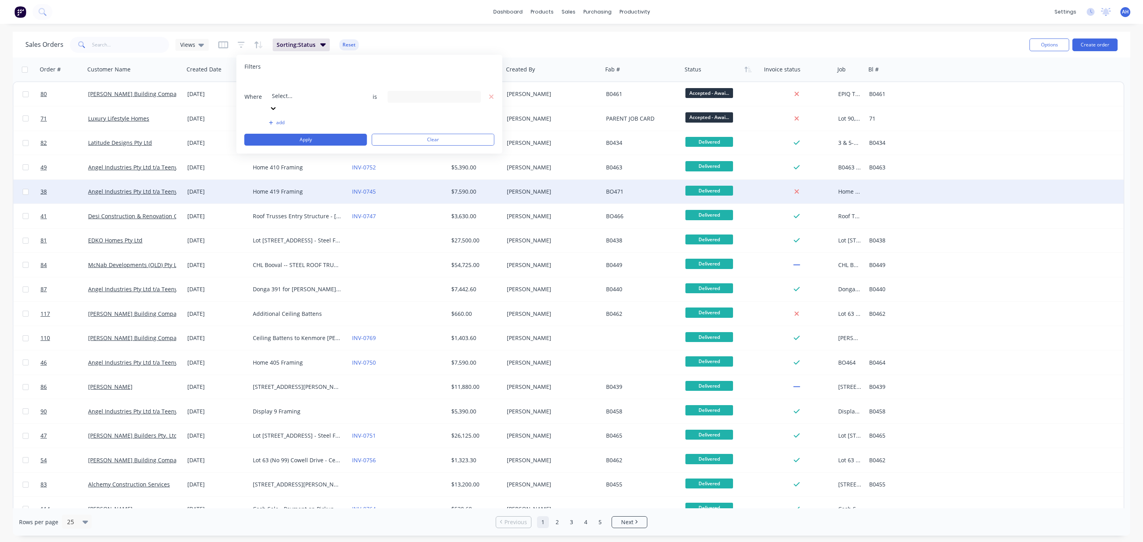
drag, startPoint x: 329, startPoint y: 85, endPoint x: 286, endPoint y: 204, distance: 126.2
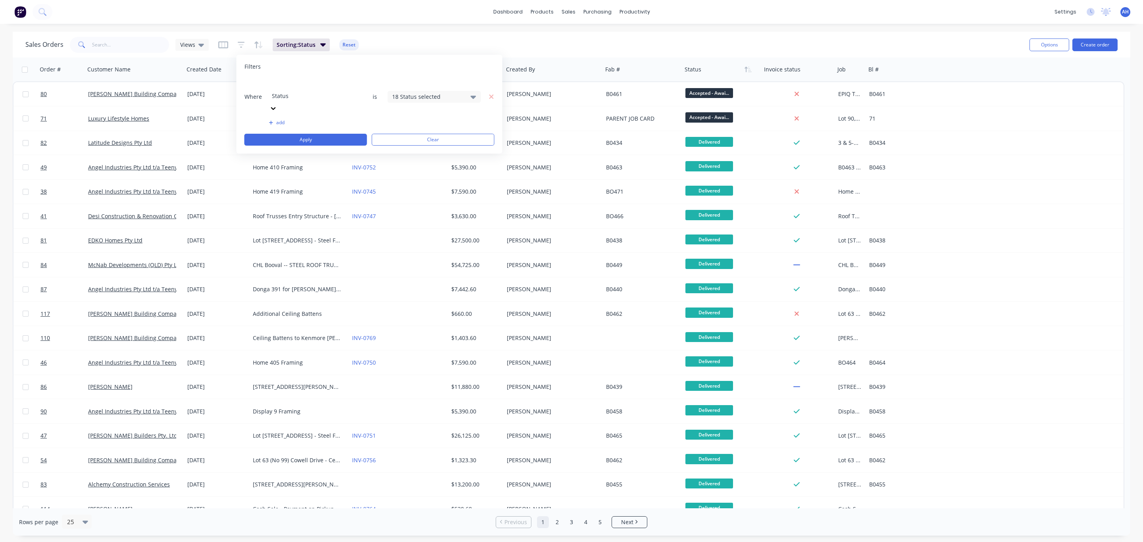
click at [417, 92] on div "18 Status selected" at bounding box center [428, 96] width 72 height 8
click at [401, 131] on div at bounding box center [401, 130] width 16 height 16
click at [401, 186] on div at bounding box center [401, 186] width 16 height 16
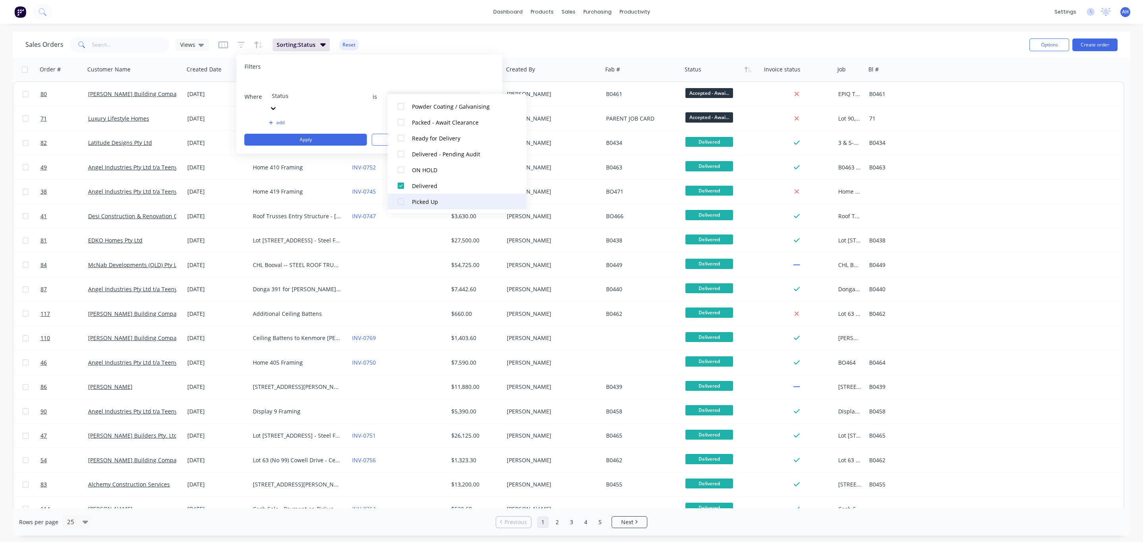
click at [399, 203] on div at bounding box center [401, 202] width 16 height 16
click at [333, 134] on button "Apply" at bounding box center [306, 140] width 123 height 12
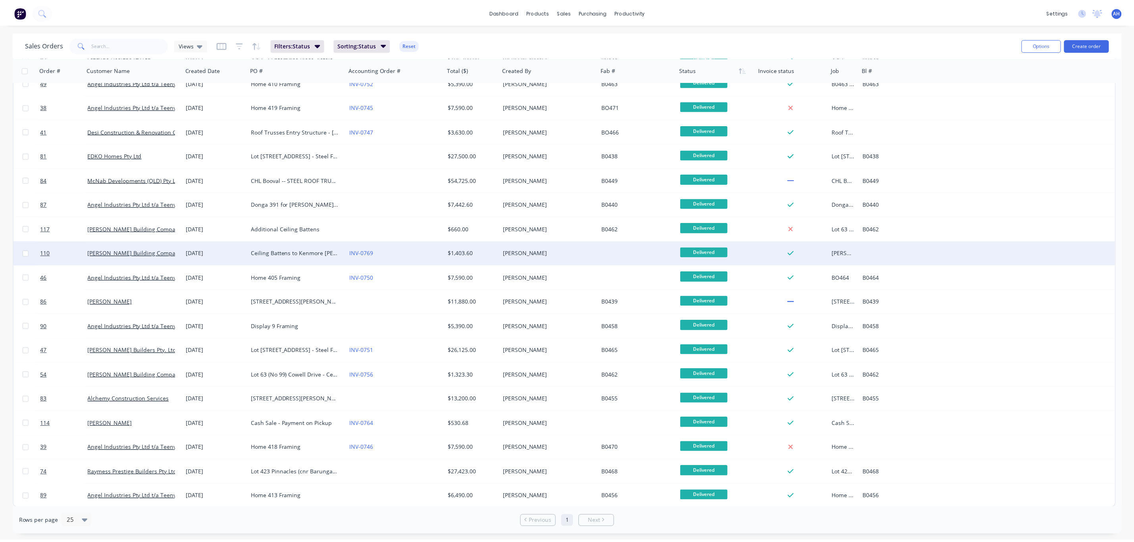
scroll to position [0, 0]
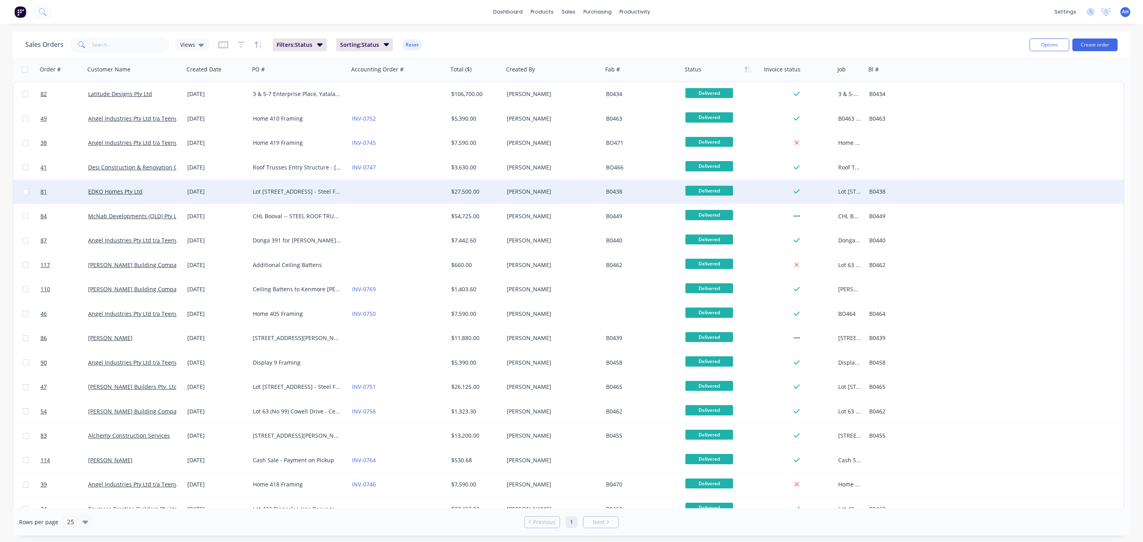
click at [698, 189] on span "Delivered" at bounding box center [710, 191] width 48 height 10
click at [281, 188] on div "Lot [STREET_ADDRESS] - Steel Framing - Rev 2" at bounding box center [297, 192] width 88 height 8
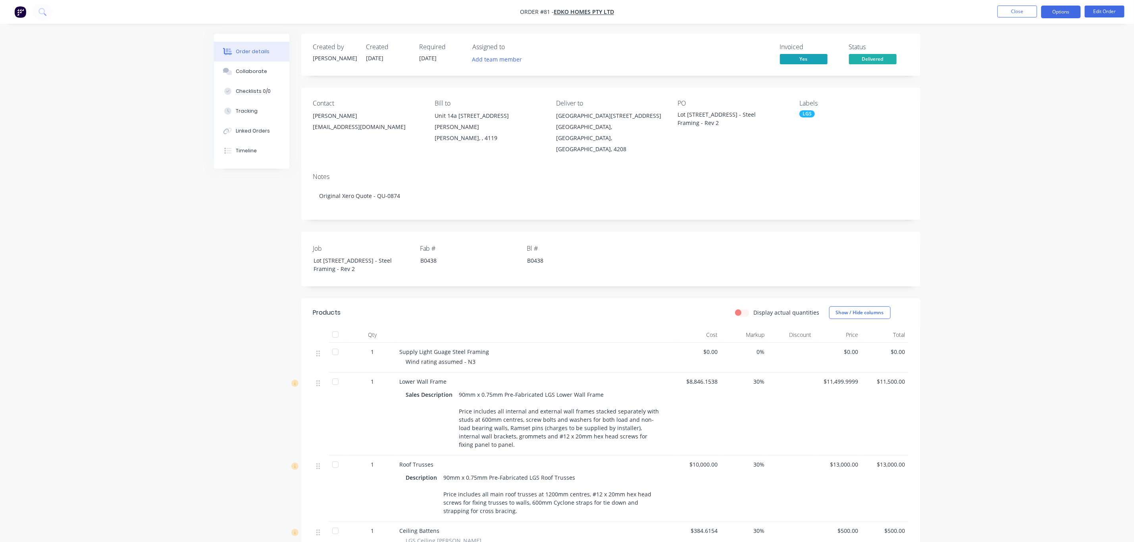
click at [1067, 10] on button "Options" at bounding box center [1061, 12] width 40 height 13
click at [1003, 264] on div "Order details Collaborate Checklists 0/0 Tracking Linked Orders Timeline Order …" at bounding box center [567, 361] width 1134 height 723
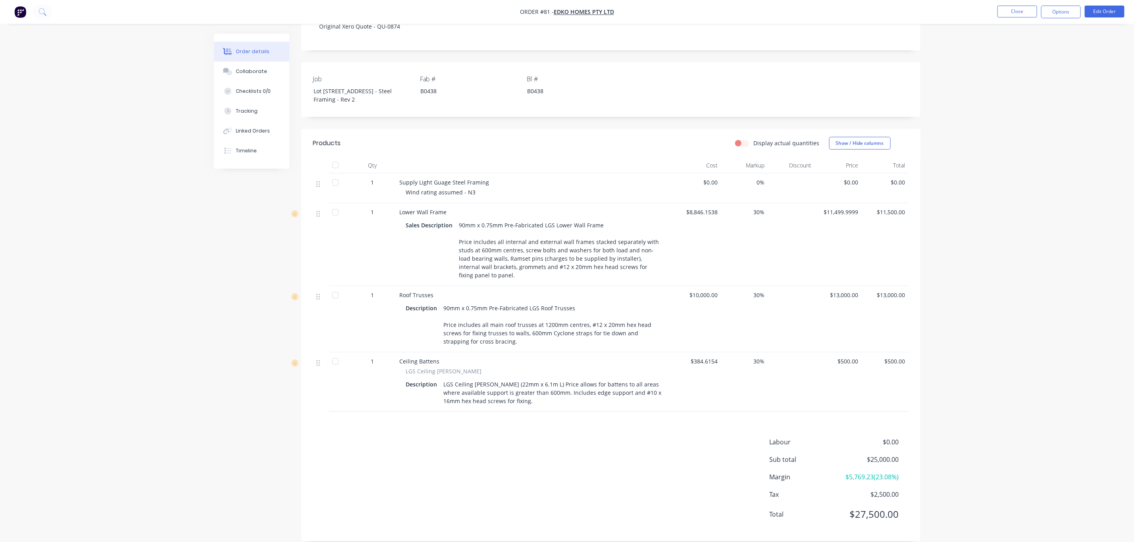
scroll to position [170, 0]
click at [754, 138] on label "Display actual quantities" at bounding box center [787, 142] width 66 height 8
click at [741, 138] on input "Display actual quantities" at bounding box center [738, 142] width 6 height 8
click at [754, 138] on label "Display actual quantities" at bounding box center [787, 142] width 66 height 8
click at [741, 138] on input "Display actual quantities" at bounding box center [738, 142] width 6 height 8
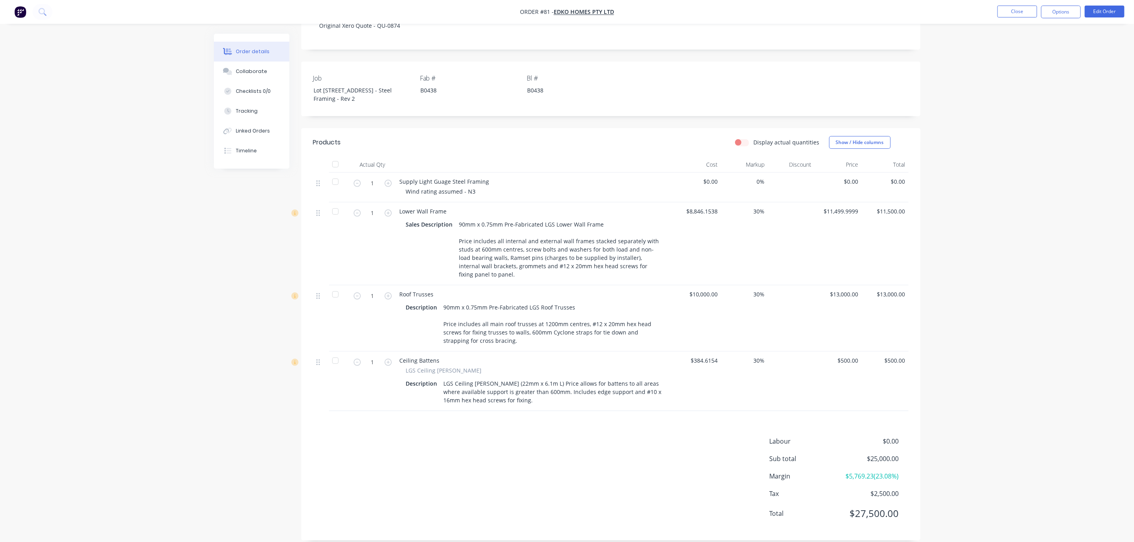
checkbox input "false"
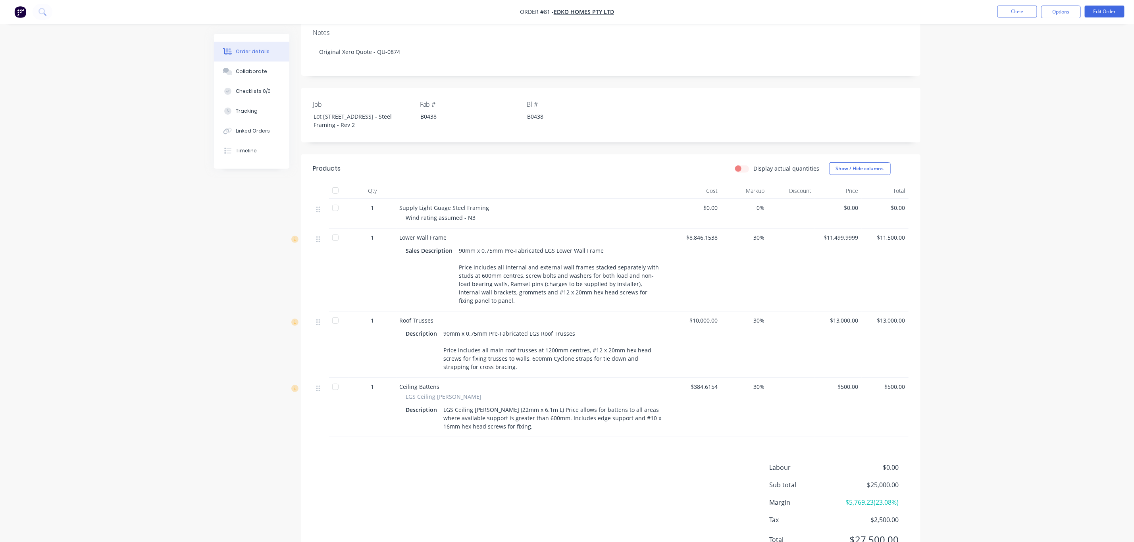
scroll to position [0, 0]
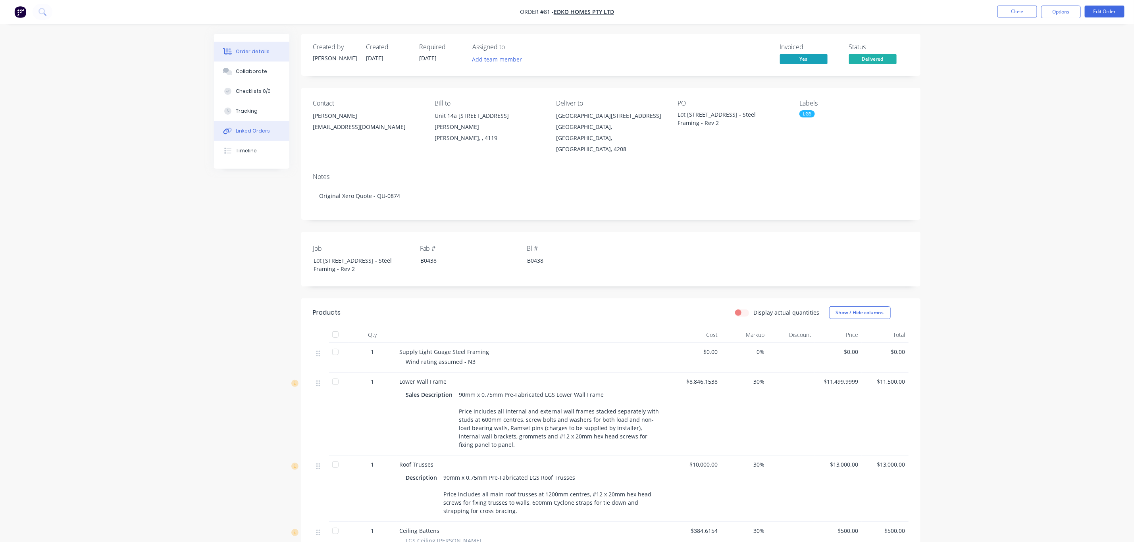
click at [237, 132] on div "Linked Orders" at bounding box center [253, 130] width 34 height 7
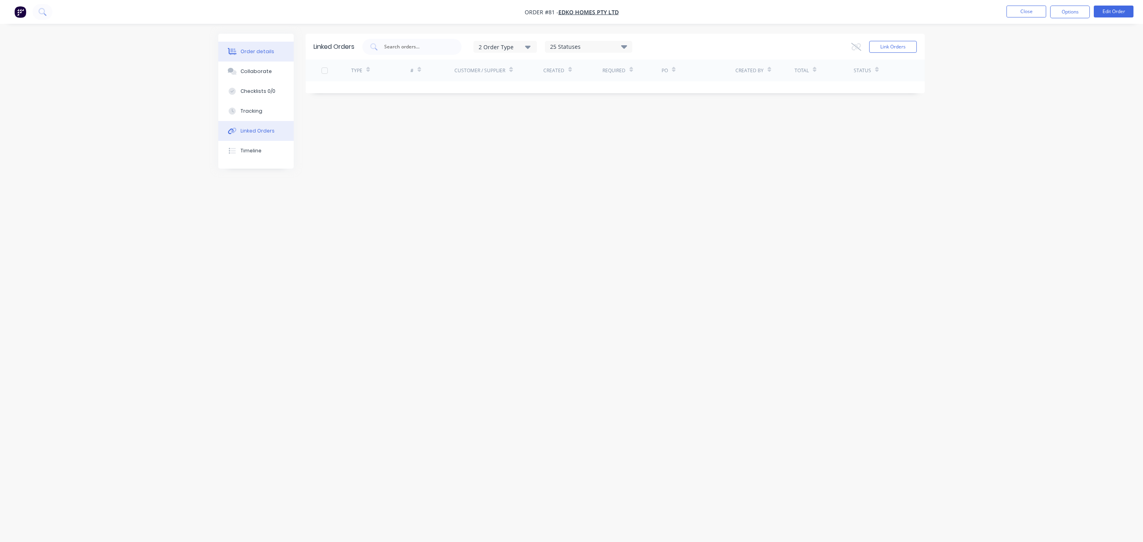
click at [248, 54] on div "Order details" at bounding box center [258, 51] width 34 height 7
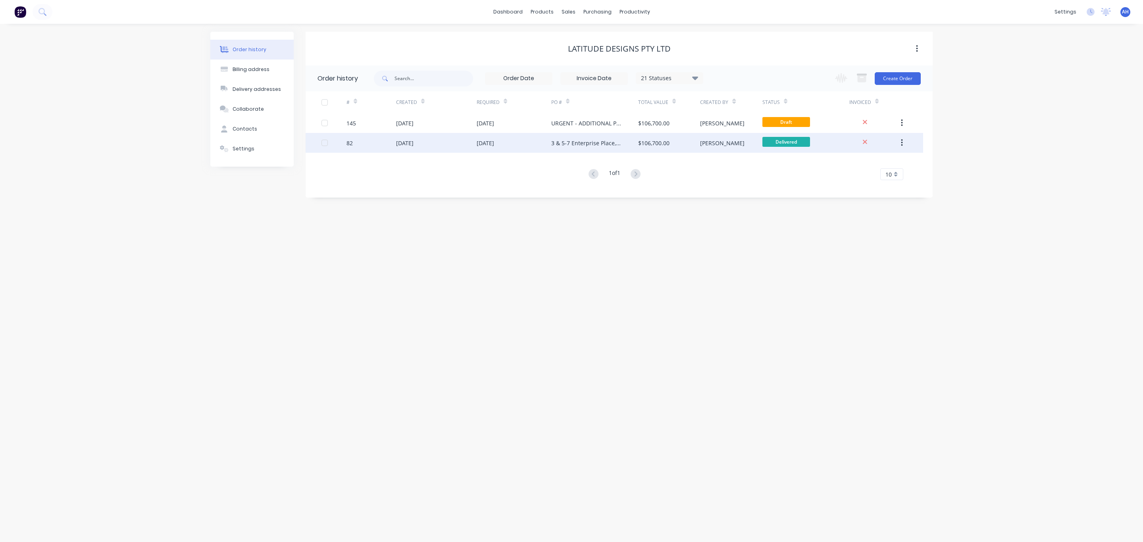
click at [905, 144] on button "button" at bounding box center [902, 143] width 19 height 14
click at [728, 141] on div "[PERSON_NAME]" at bounding box center [731, 143] width 62 height 20
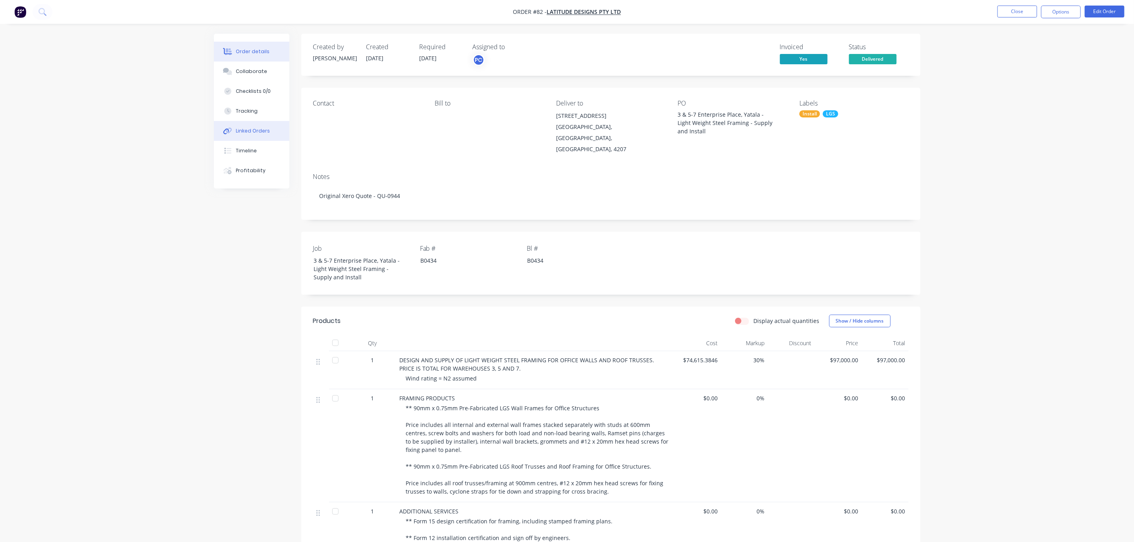
click at [248, 136] on button "Linked Orders" at bounding box center [251, 131] width 75 height 20
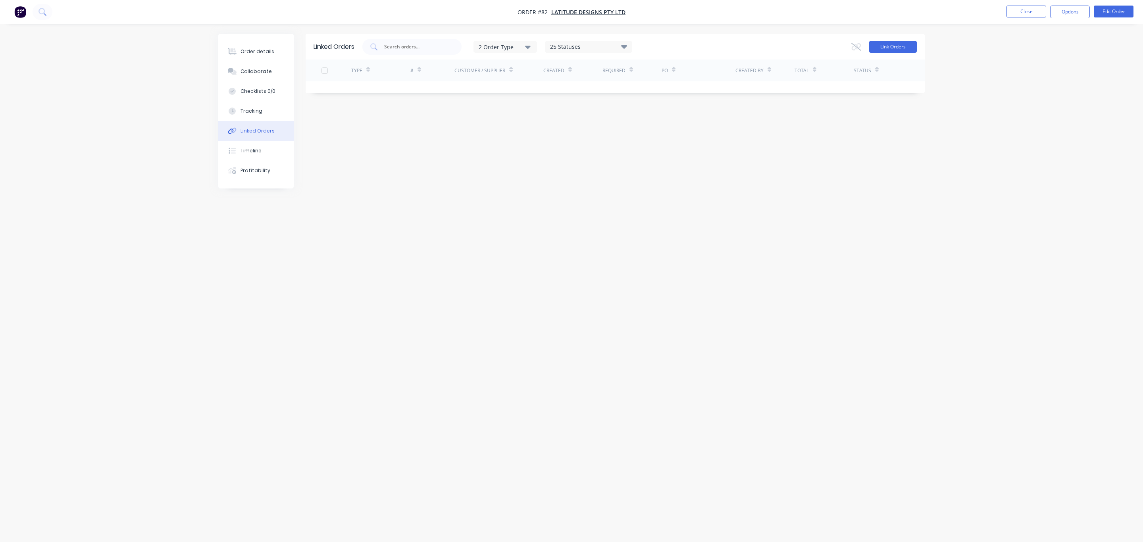
click at [908, 48] on button "Link Orders" at bounding box center [893, 47] width 48 height 12
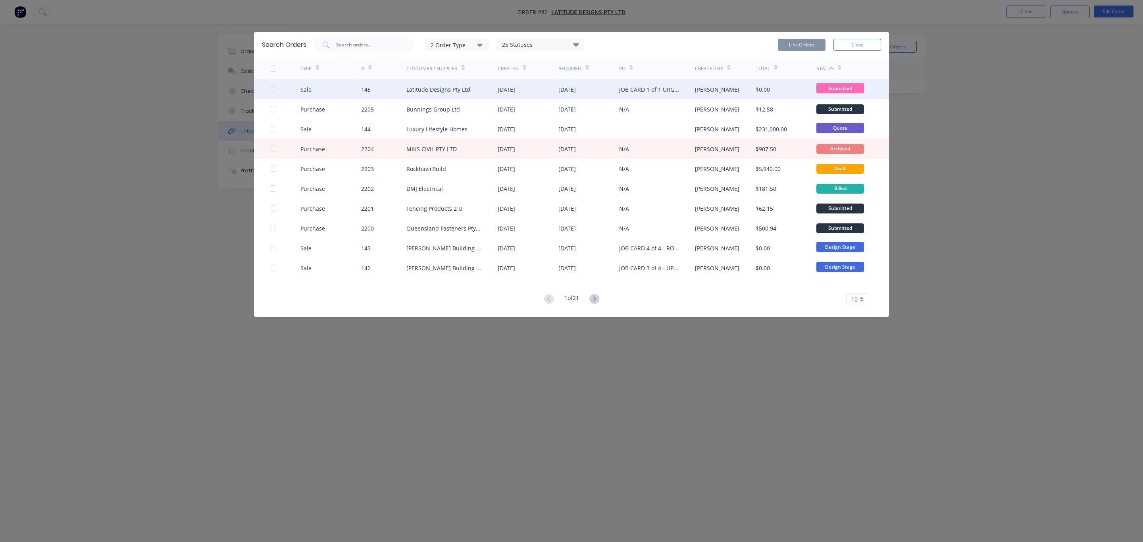
click at [472, 91] on div "Latitude Designs Pty Ltd" at bounding box center [451, 89] width 91 height 20
click at [280, 93] on div at bounding box center [285, 89] width 31 height 20
click at [275, 92] on div at bounding box center [273, 89] width 16 height 16
click at [813, 44] on button "Link Orders" at bounding box center [802, 45] width 48 height 12
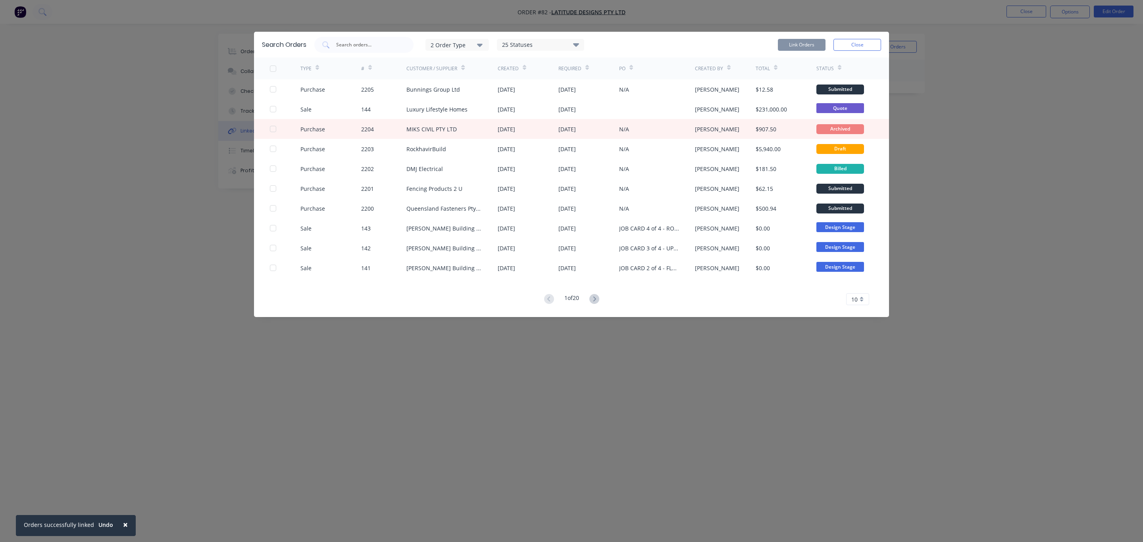
click at [529, 383] on div "Search Orders 2 Order Type 25 Statuses Sales Order Status All Archived Draft Qu…" at bounding box center [571, 271] width 1143 height 542
click at [850, 44] on button "Close" at bounding box center [858, 45] width 48 height 12
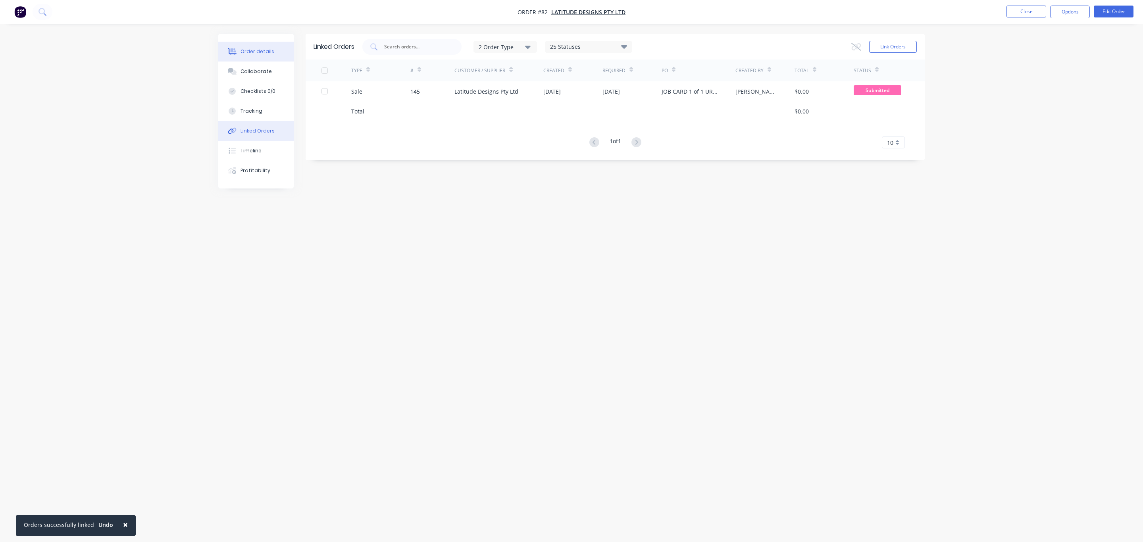
click at [262, 50] on div "Order details" at bounding box center [258, 51] width 34 height 7
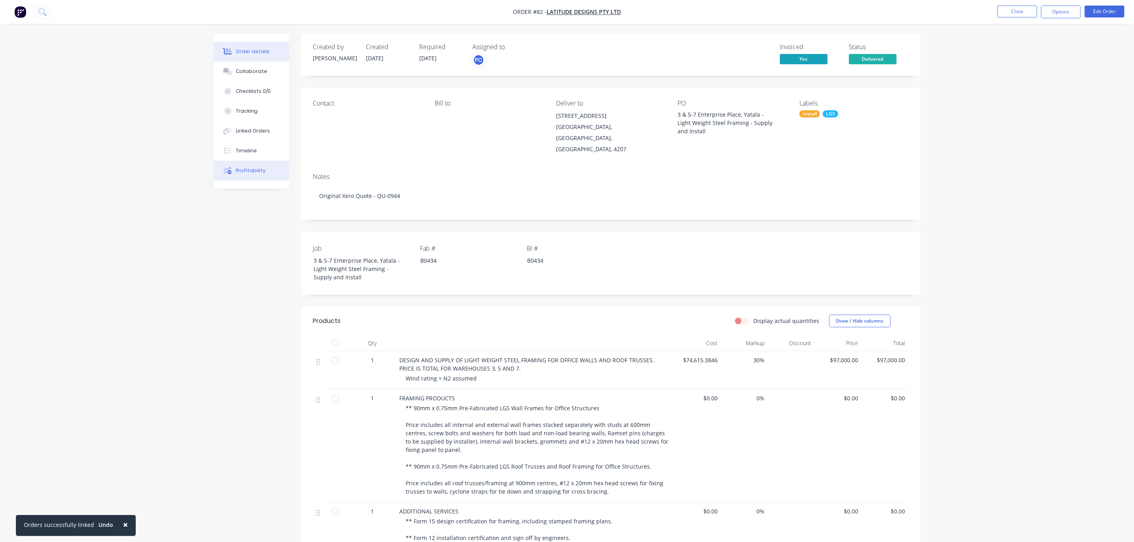
click at [245, 168] on div "Profitability" at bounding box center [251, 170] width 30 height 7
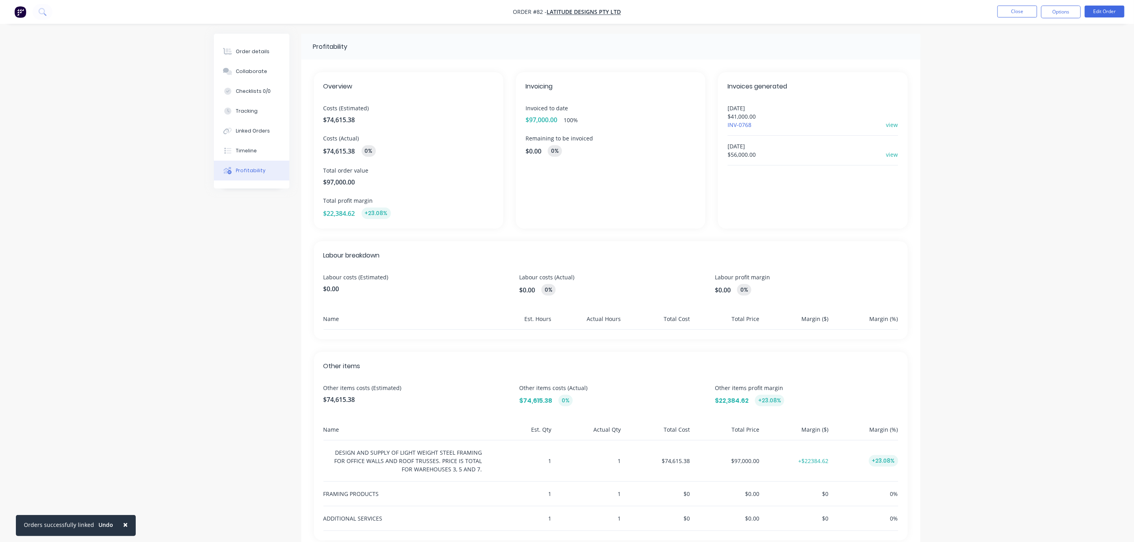
scroll to position [24, 0]
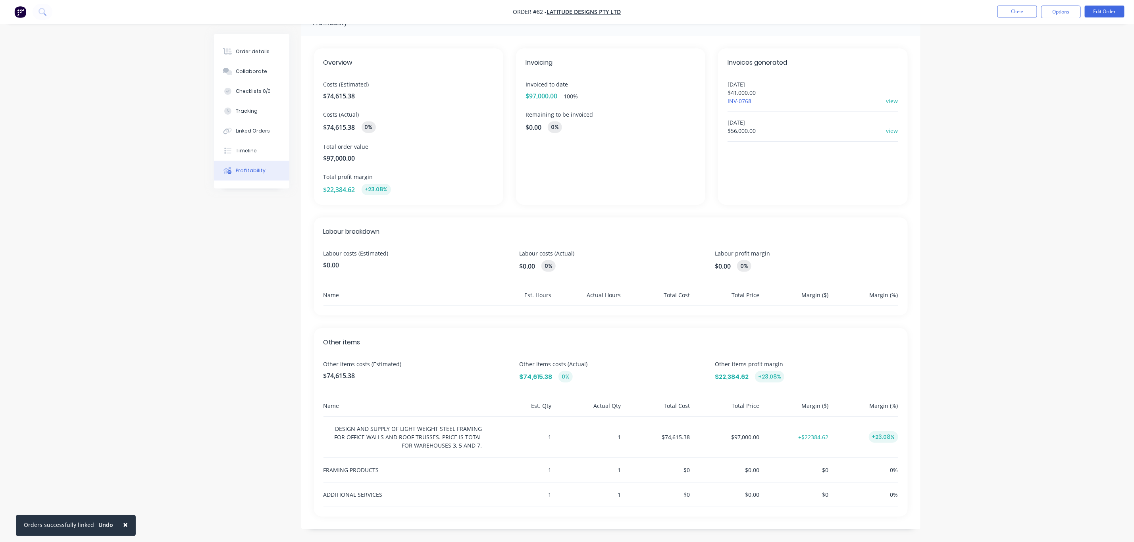
click at [686, 468] on div "$0" at bounding box center [657, 470] width 66 height 24
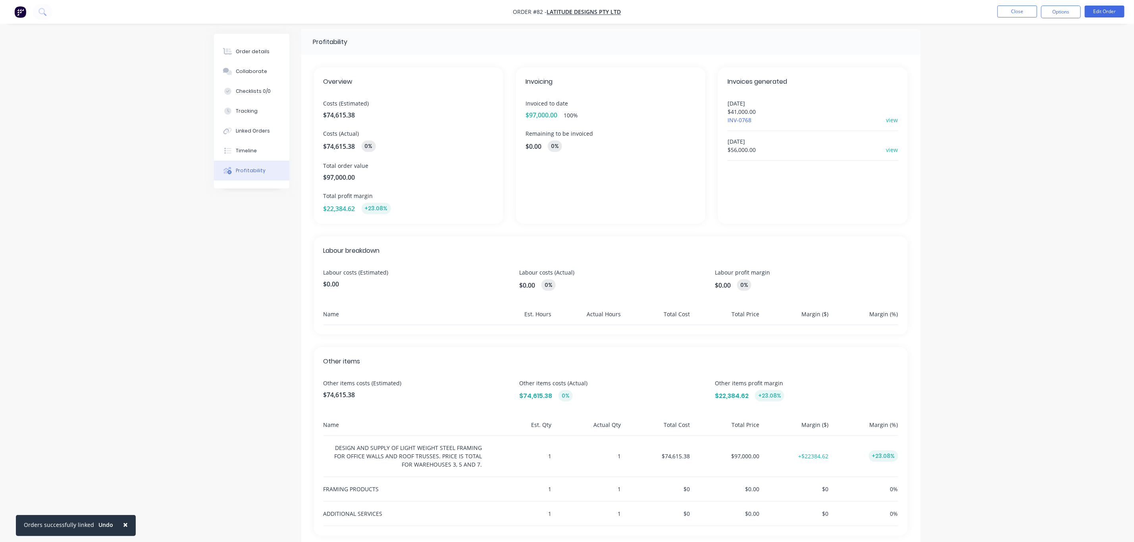
scroll to position [0, 0]
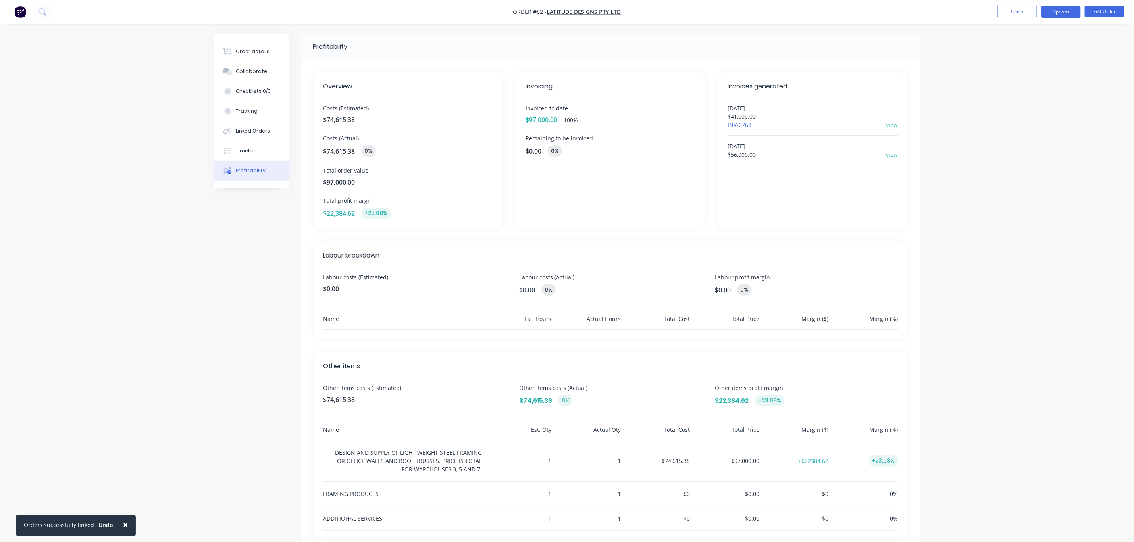
click at [1069, 7] on button "Options" at bounding box center [1061, 12] width 40 height 13
click at [1004, 286] on div "Order details Collaborate Checklists 0/0 Tracking Linked Orders Timeline Profit…" at bounding box center [567, 283] width 1134 height 566
click at [1066, 6] on button "Options" at bounding box center [1061, 12] width 40 height 13
click at [249, 135] on button "Linked Orders" at bounding box center [251, 131] width 75 height 20
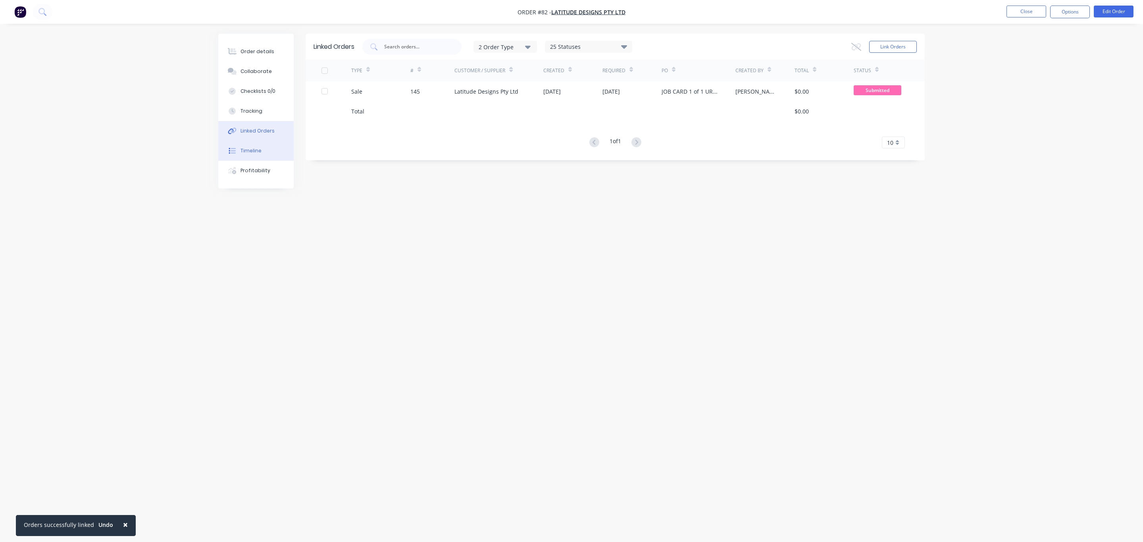
click at [247, 147] on div "Timeline" at bounding box center [251, 150] width 21 height 7
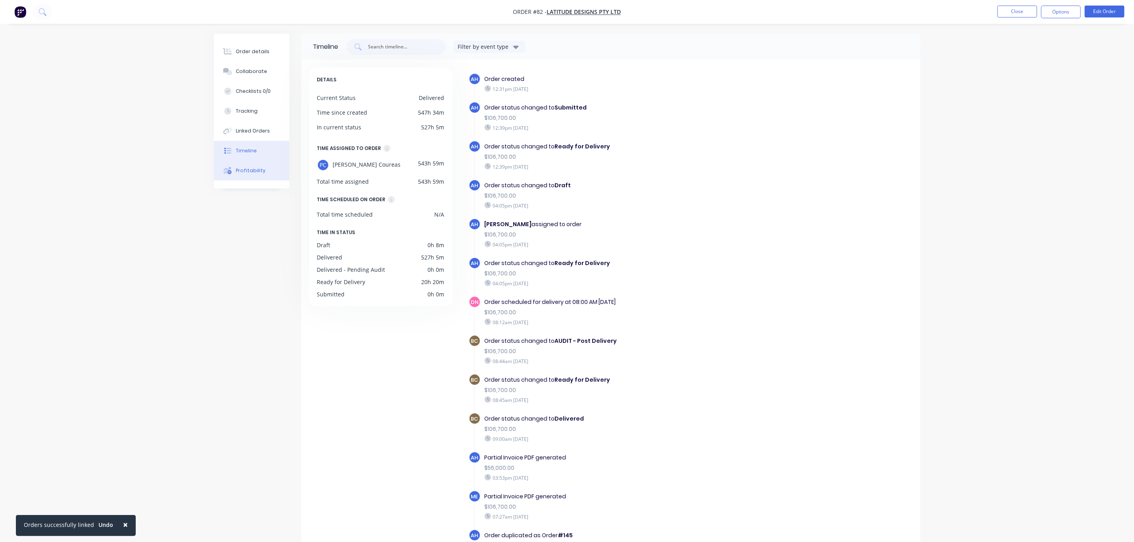
click at [243, 173] on div "Profitability" at bounding box center [251, 170] width 30 height 7
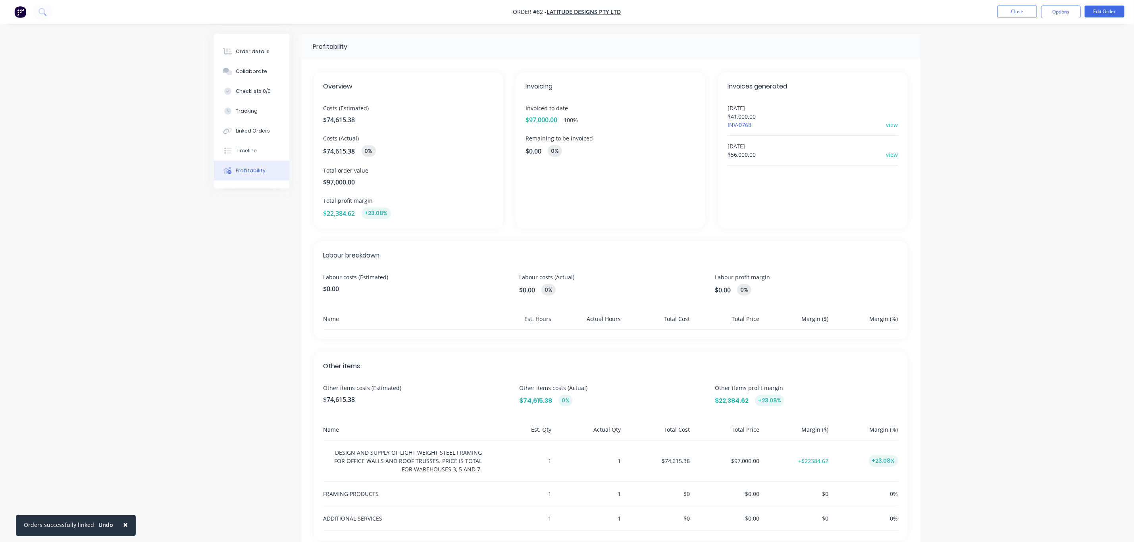
scroll to position [24, 0]
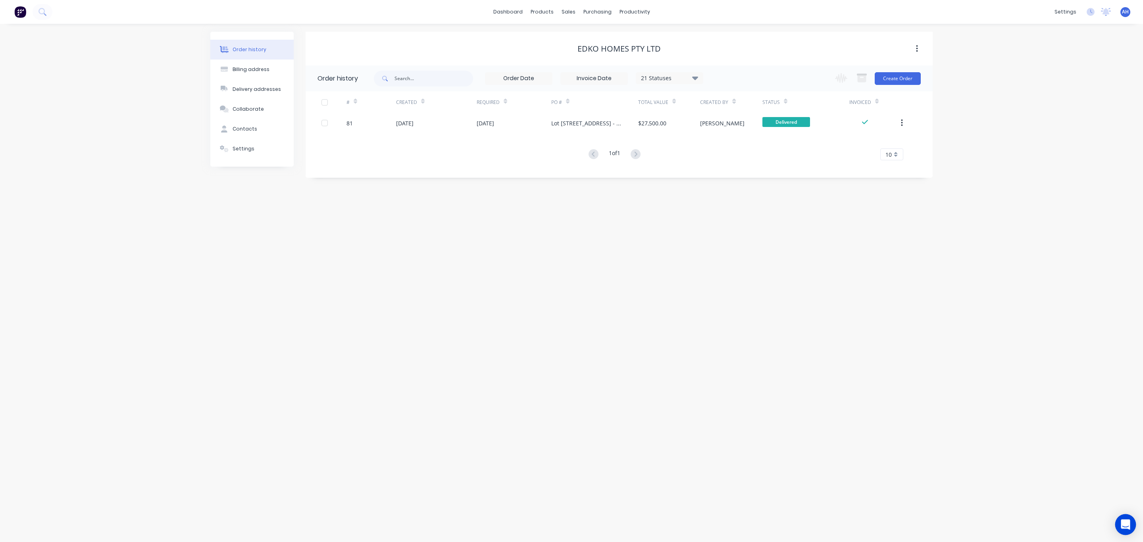
click at [1127, 526] on icon "Open Intercom Messenger" at bounding box center [1125, 525] width 9 height 10
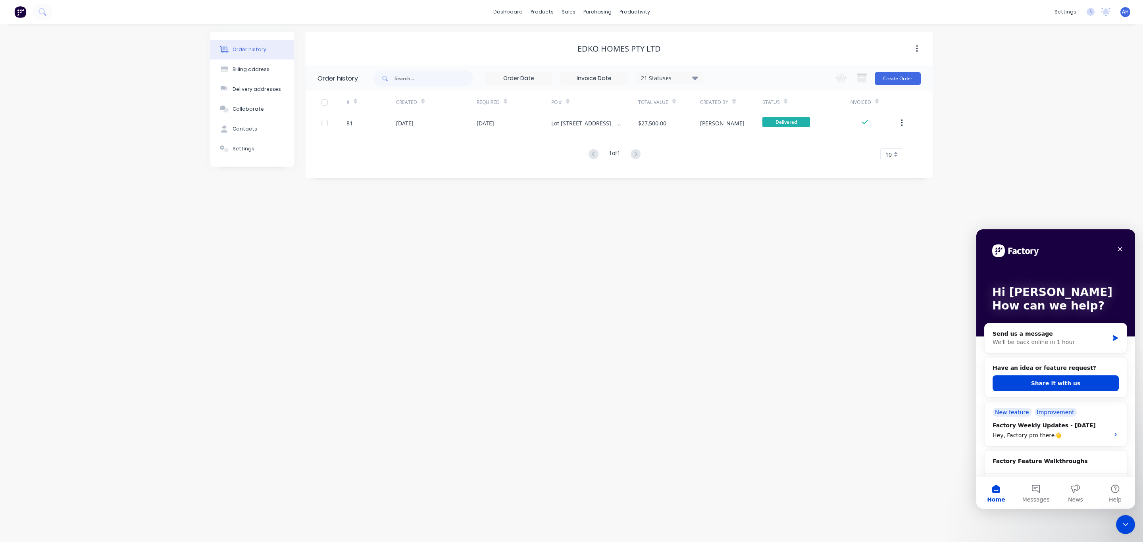
click at [1025, 306] on p "How can we help?" at bounding box center [1055, 305] width 127 height 13
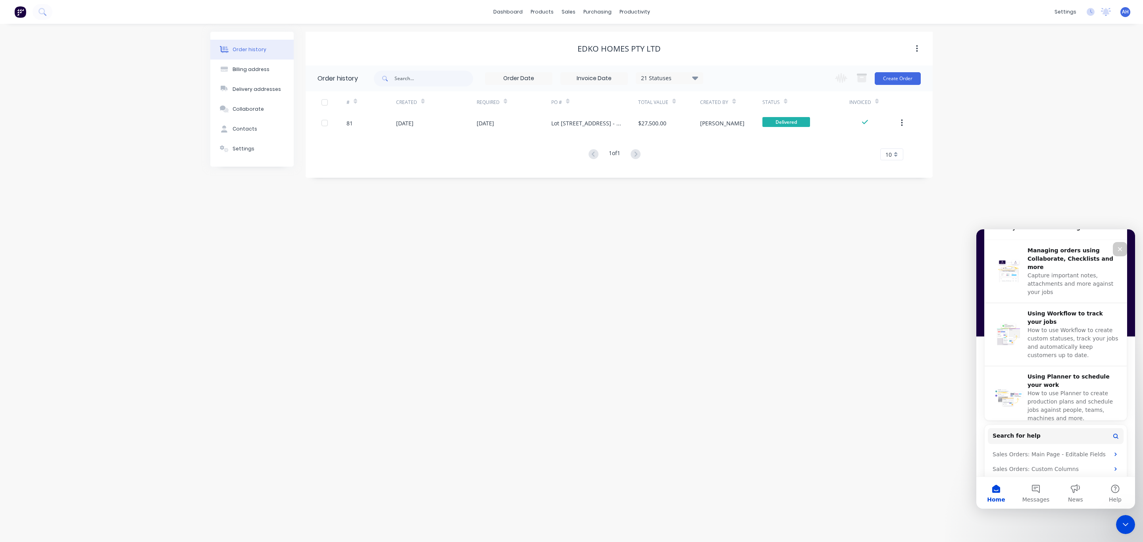
scroll to position [315, 0]
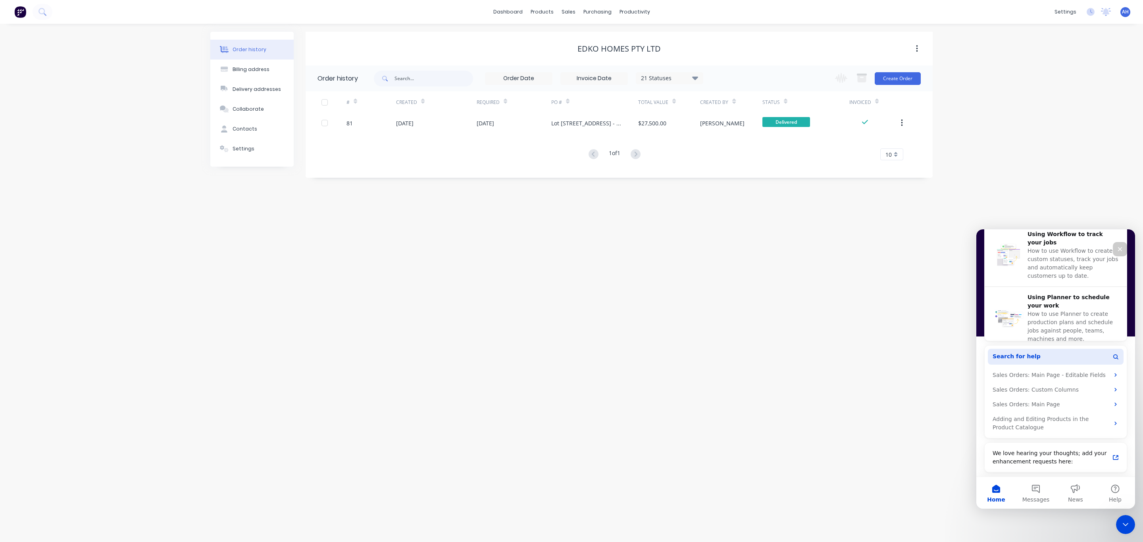
click at [1007, 358] on span "Search for help" at bounding box center [1017, 356] width 48 height 8
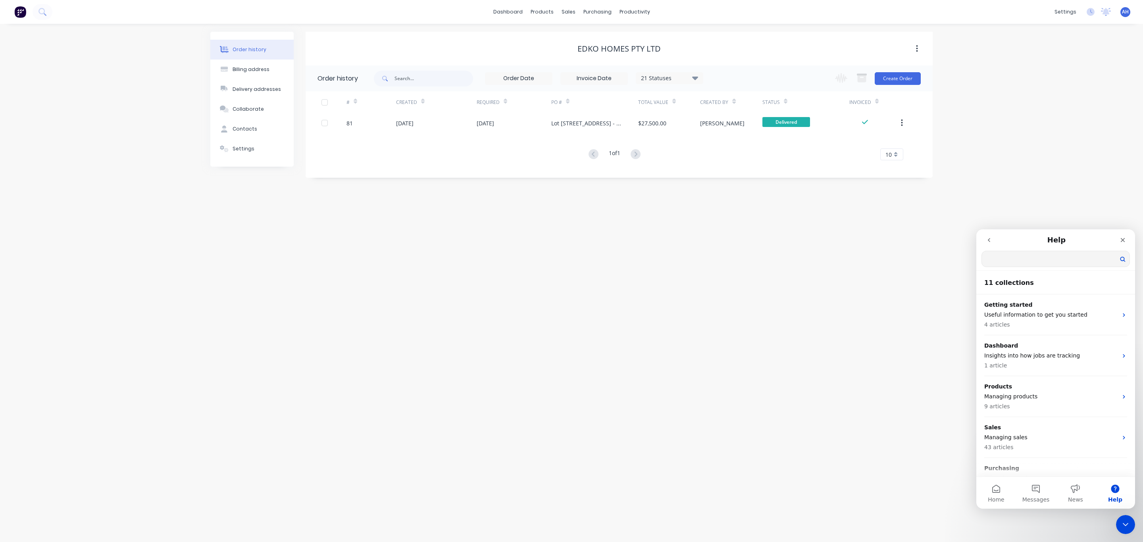
scroll to position [0, 0]
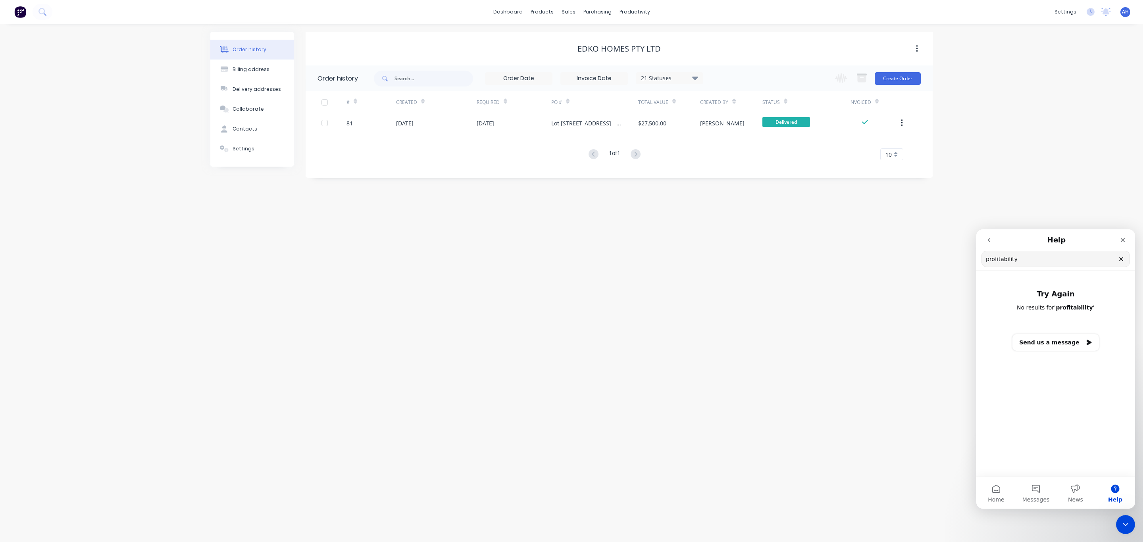
type input "profitability"
click at [1037, 350] on button "Send us a message" at bounding box center [1056, 342] width 87 height 17
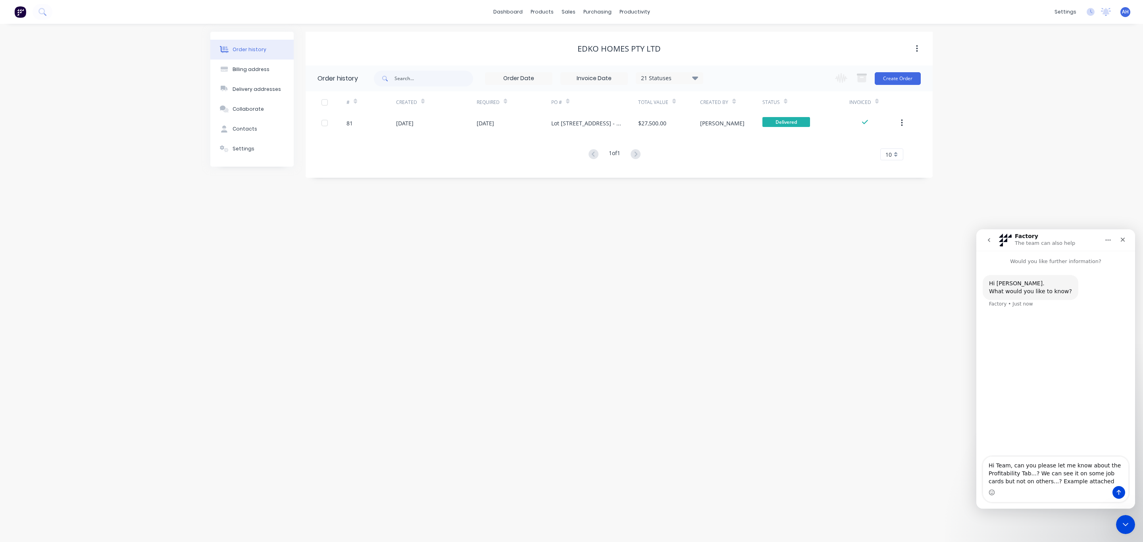
type textarea "Hi Team, can you please let me know about the Profitability Tab...? We can see …"
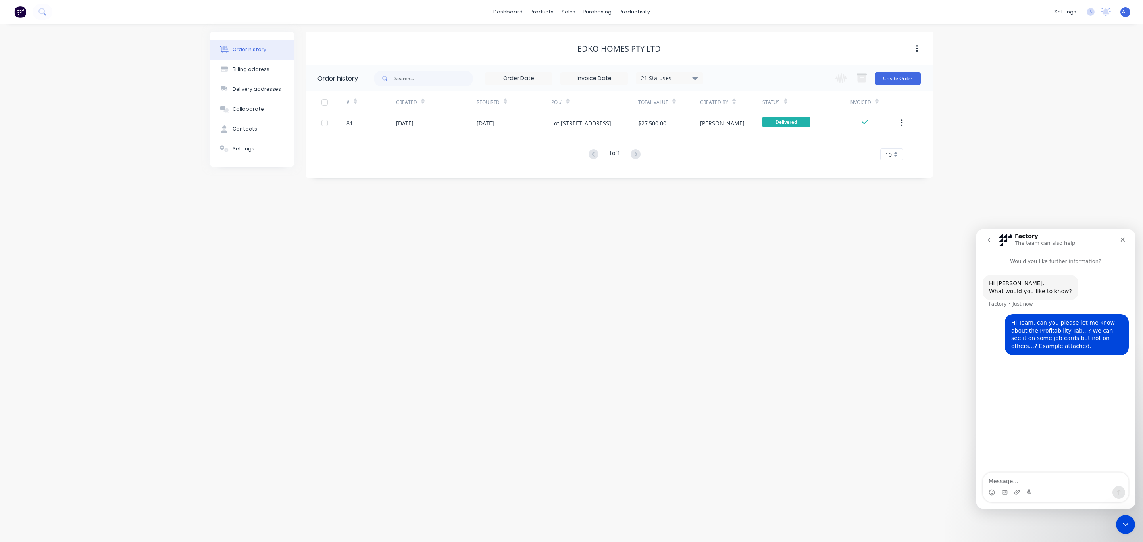
click at [1009, 478] on textarea "Message…" at bounding box center [1055, 479] width 145 height 13
click at [1003, 482] on textarea "Message…" at bounding box center [1055, 479] width 145 height 13
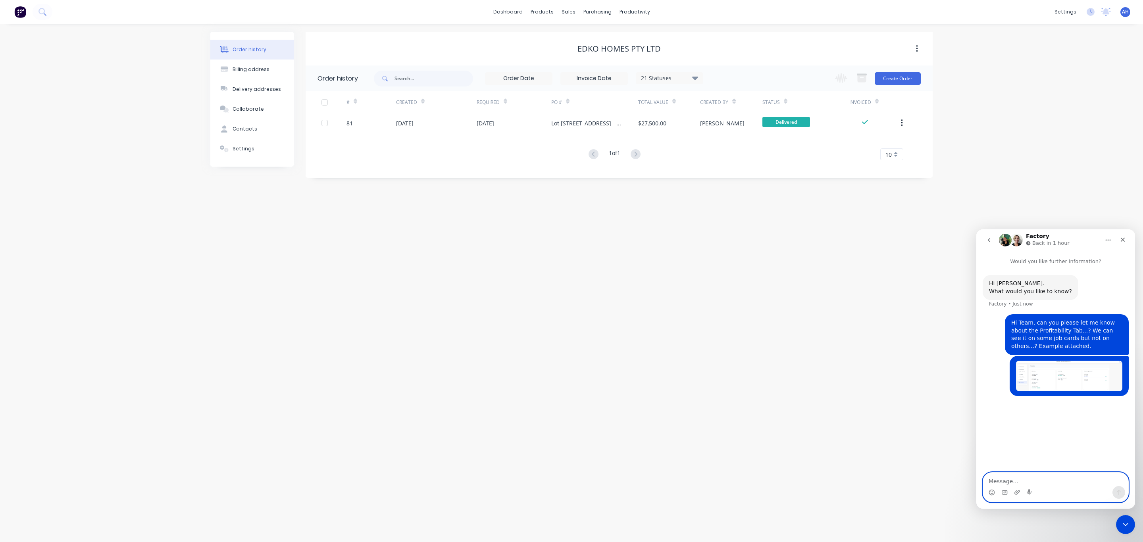
paste textarea "f"
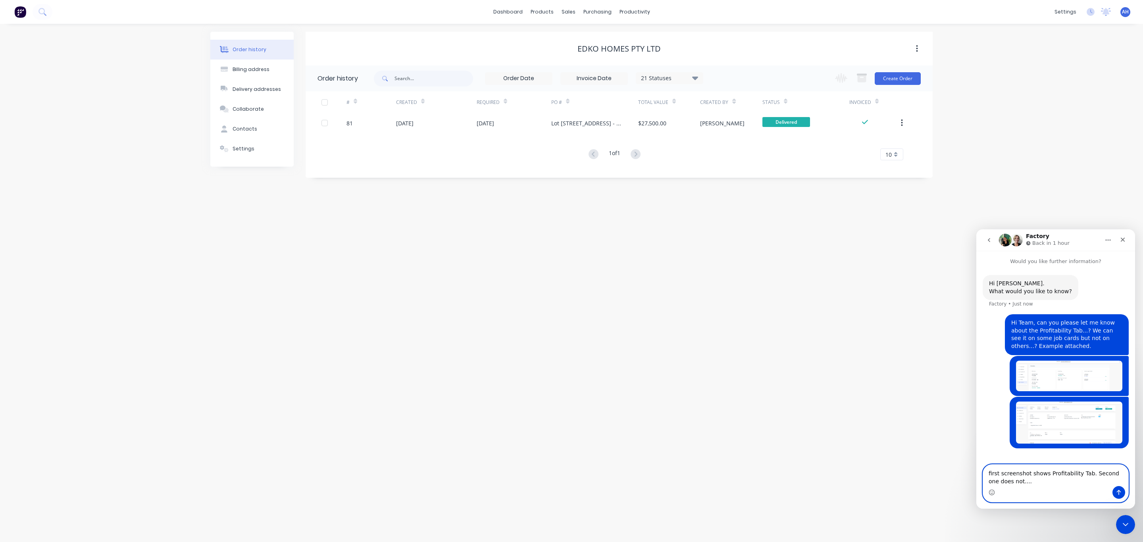
type textarea "first screenshot shows Profitability Tab. Second one does not....?"
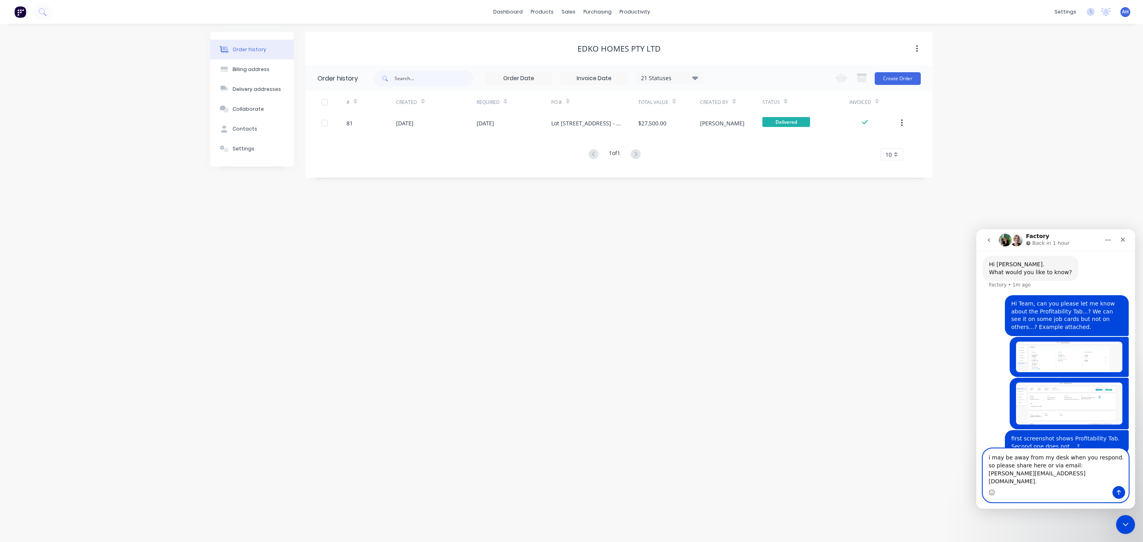
scroll to position [27, 0]
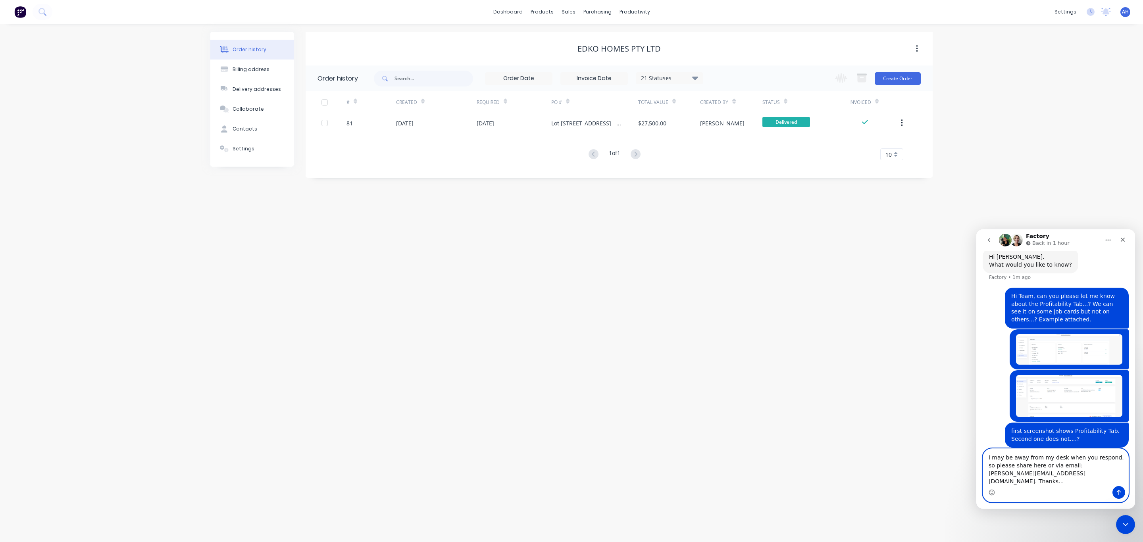
type textarea "i may be away from my desk when you respond. so please share here or via email:…"
